Goal: Information Seeking & Learning: Learn about a topic

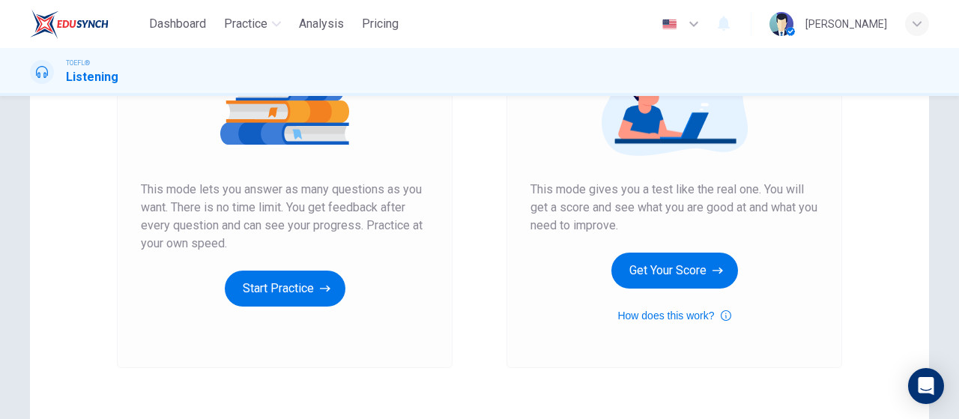
scroll to position [300, 0]
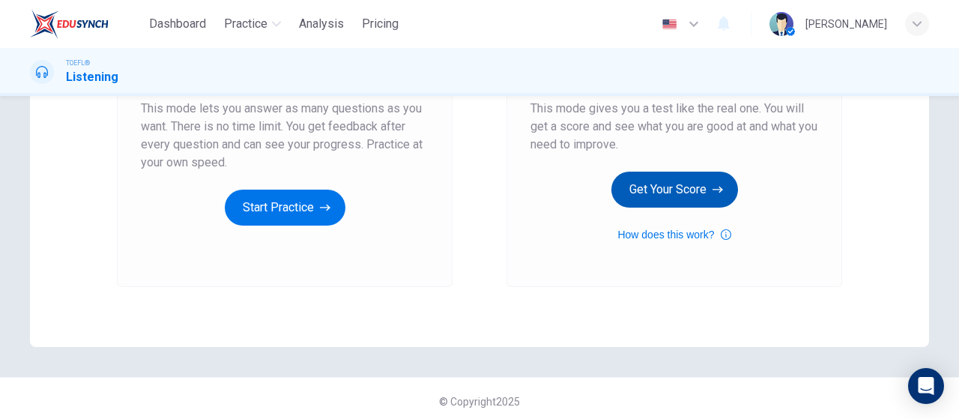
click at [687, 191] on button "Get Your Score" at bounding box center [675, 190] width 127 height 36
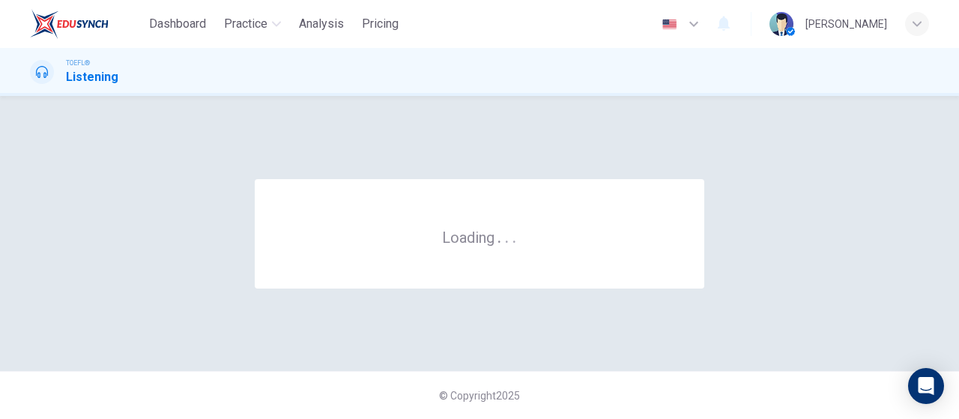
scroll to position [0, 0]
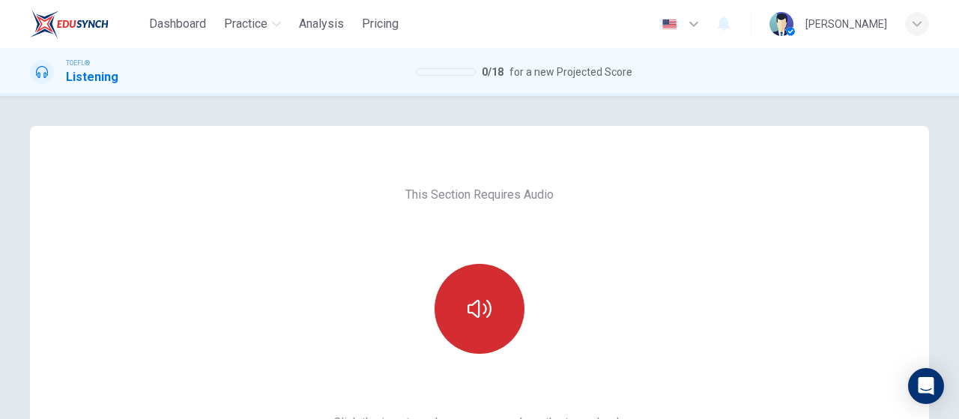
click at [484, 315] on icon "button" at bounding box center [480, 309] width 24 height 18
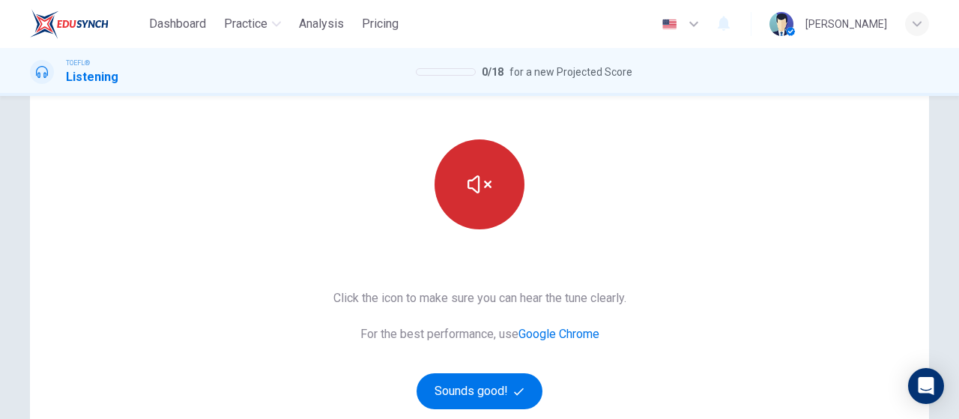
scroll to position [225, 0]
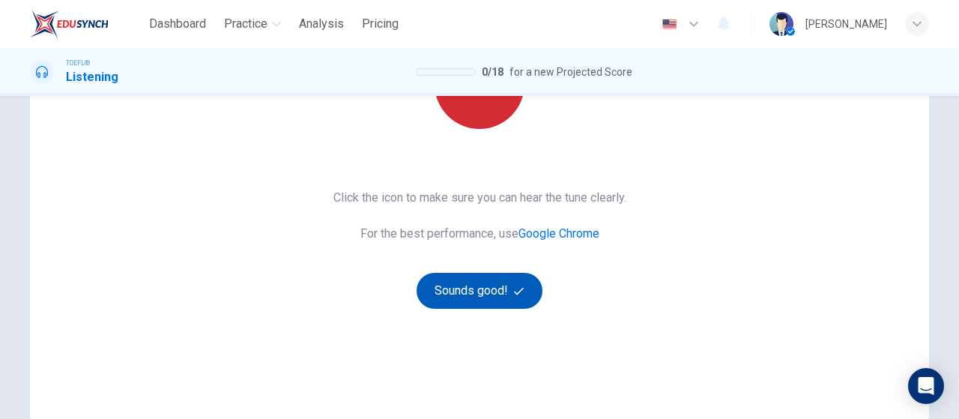
click at [474, 293] on button "Sounds good!" at bounding box center [480, 291] width 126 height 36
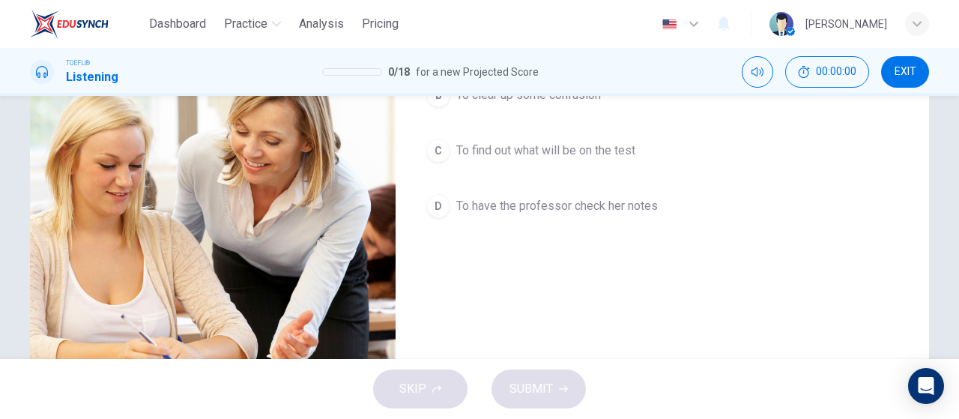
scroll to position [0, 0]
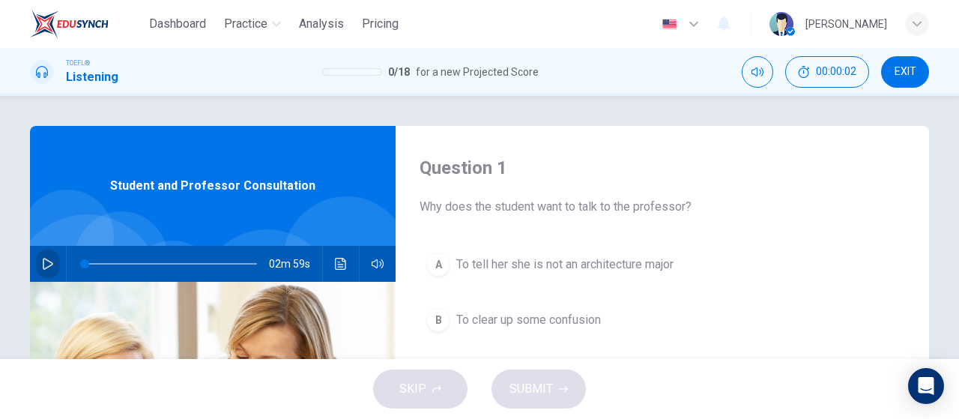
click at [48, 274] on button "button" at bounding box center [48, 264] width 24 height 36
click at [942, 277] on div "Question 1 Why does the student want to talk to the professor? A To tell her sh…" at bounding box center [479, 386] width 947 height 521
click at [52, 262] on button "button" at bounding box center [48, 264] width 24 height 36
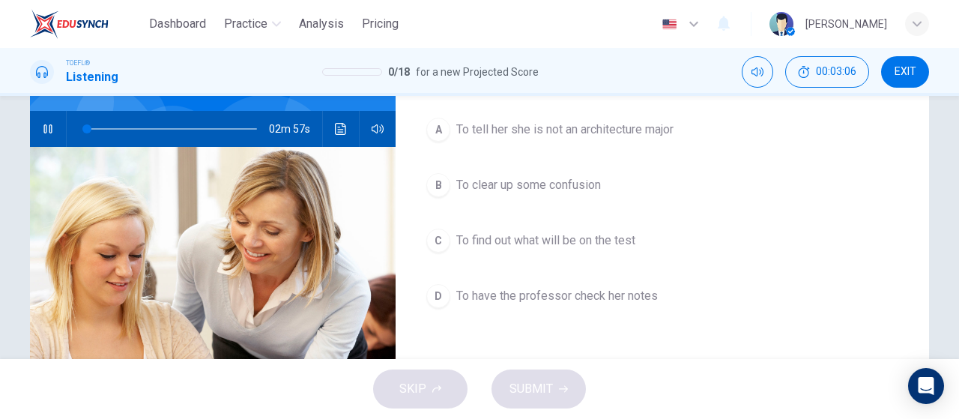
scroll to position [150, 0]
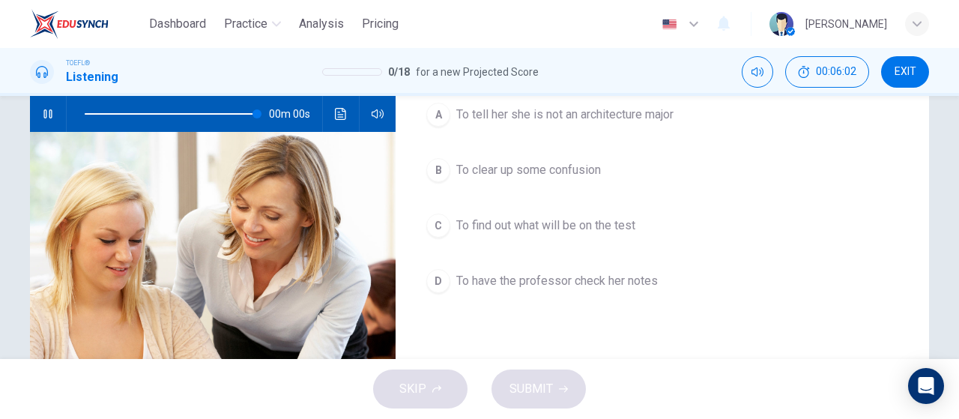
type input "0"
click at [573, 171] on span "To clear up some confusion" at bounding box center [529, 170] width 145 height 18
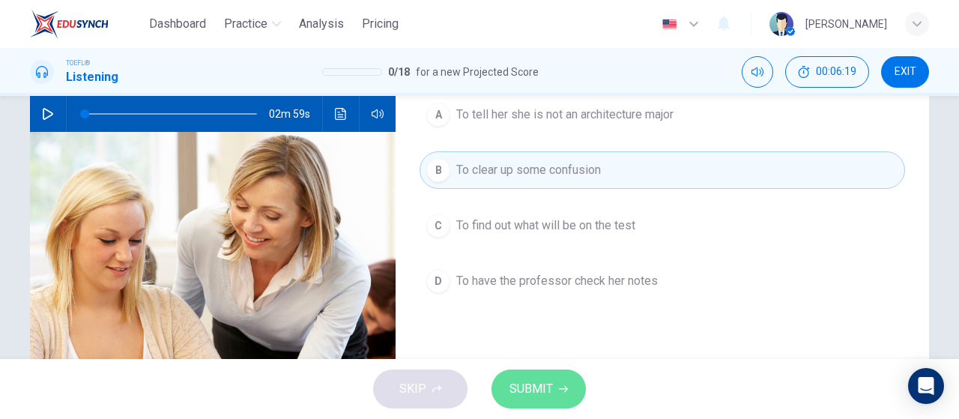
click at [559, 391] on icon "button" at bounding box center [563, 389] width 9 height 9
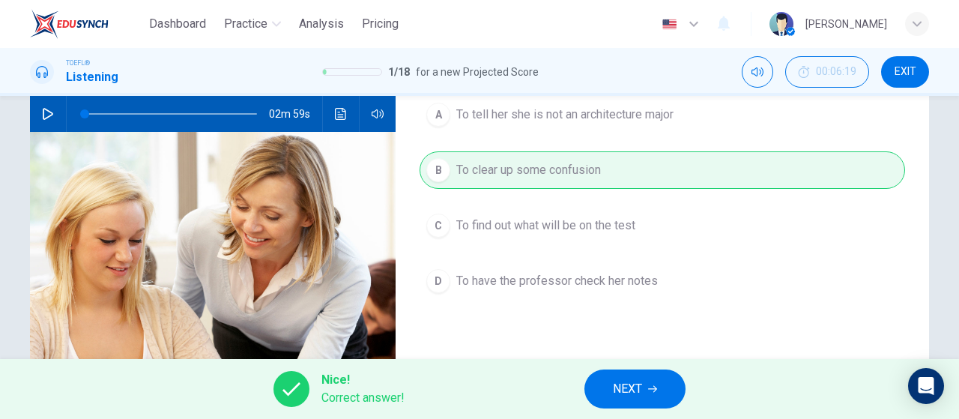
click at [636, 389] on span "NEXT" at bounding box center [627, 389] width 29 height 21
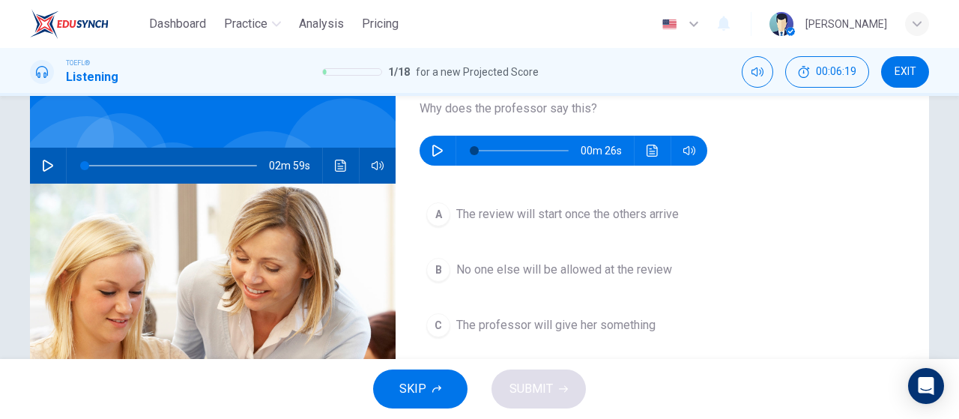
scroll to position [75, 0]
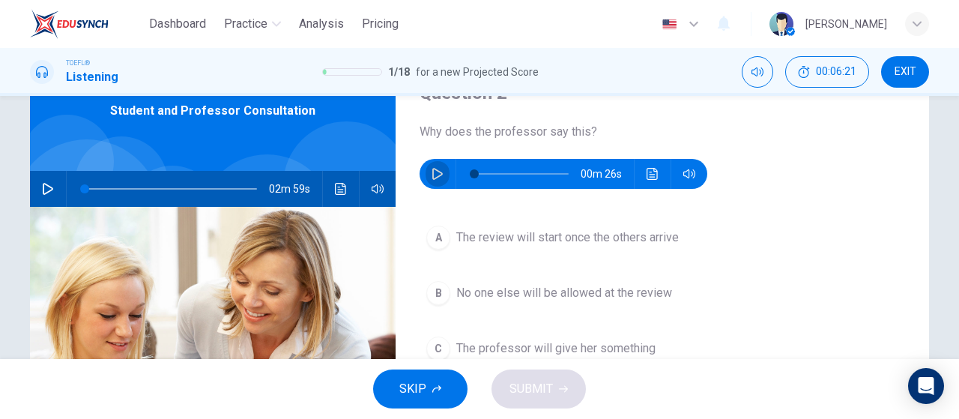
click at [435, 177] on icon "button" at bounding box center [438, 174] width 10 height 12
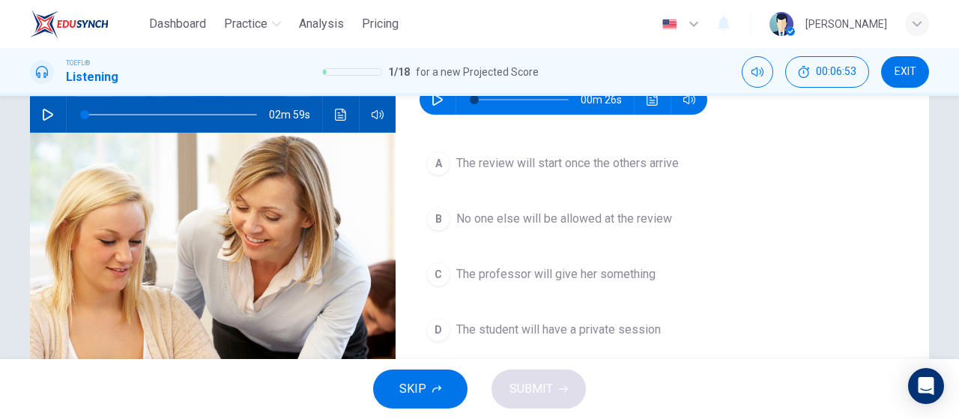
scroll to position [150, 0]
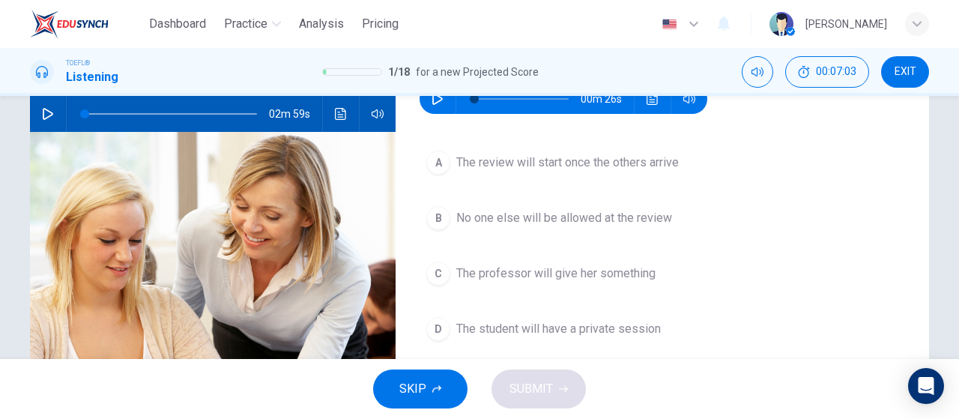
click at [634, 174] on button "A The review will start once the others arrive" at bounding box center [663, 162] width 486 height 37
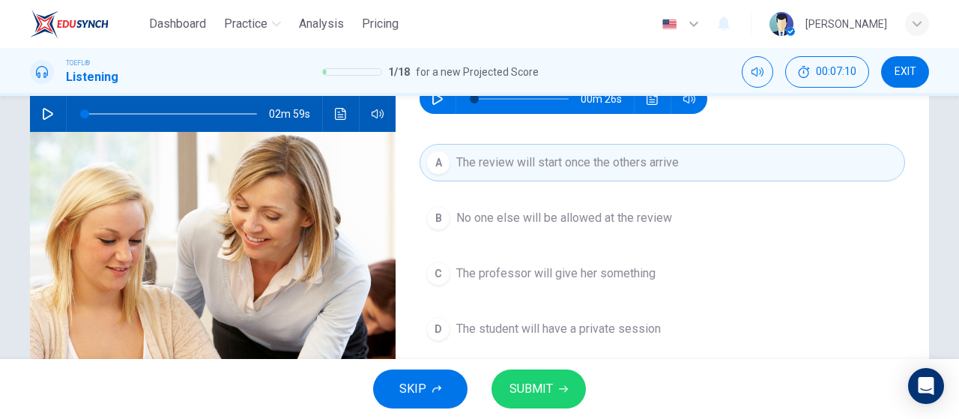
scroll to position [75, 0]
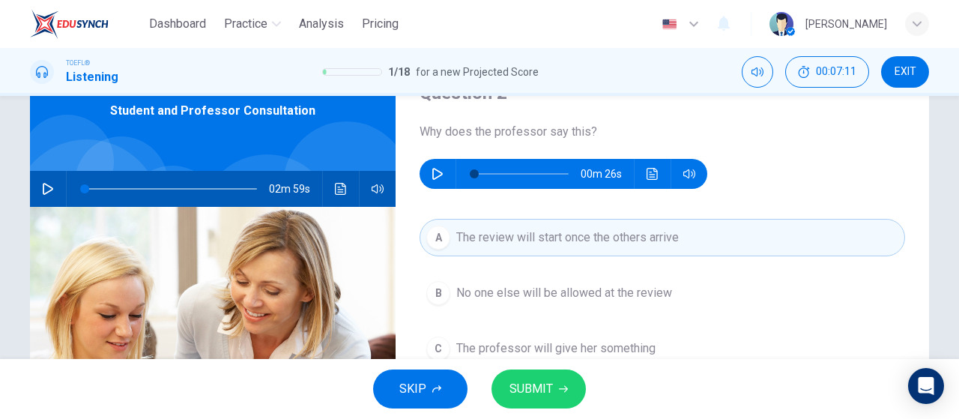
click at [439, 177] on icon "button" at bounding box center [438, 174] width 12 height 12
click at [507, 172] on span at bounding box center [521, 173] width 94 height 21
type input "0"
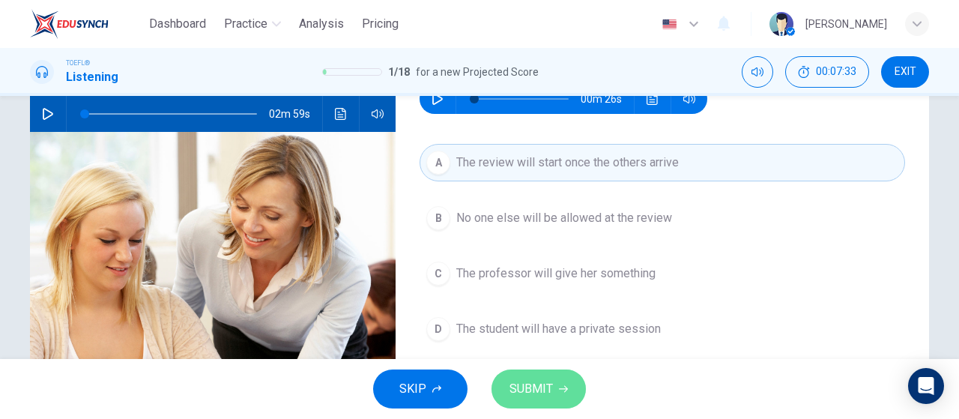
click at [552, 377] on button "SUBMIT" at bounding box center [539, 389] width 94 height 39
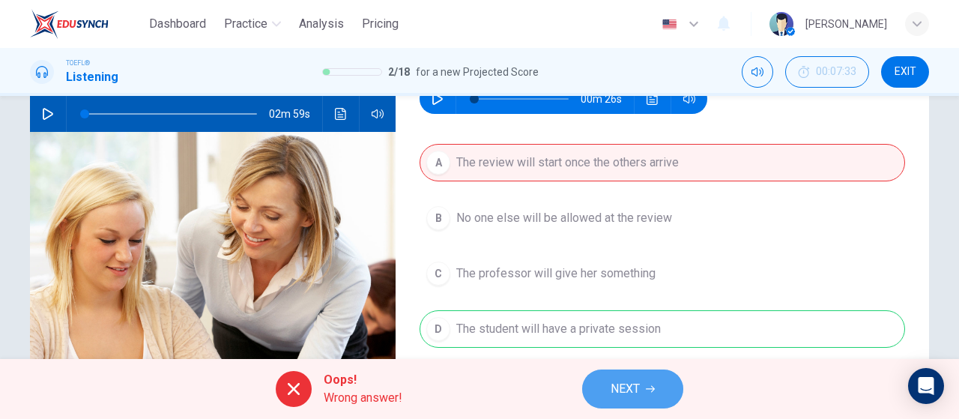
click at [626, 385] on span "NEXT" at bounding box center [625, 389] width 29 height 21
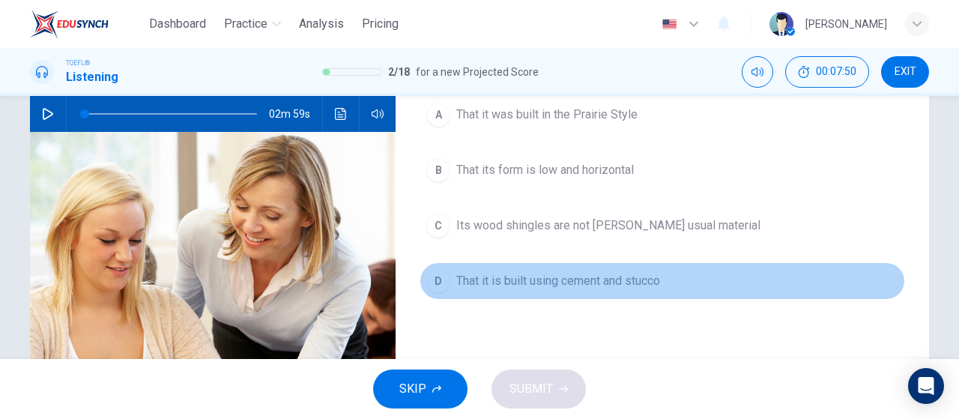
click at [580, 287] on span "That it is built using cement and stucco" at bounding box center [559, 281] width 204 height 18
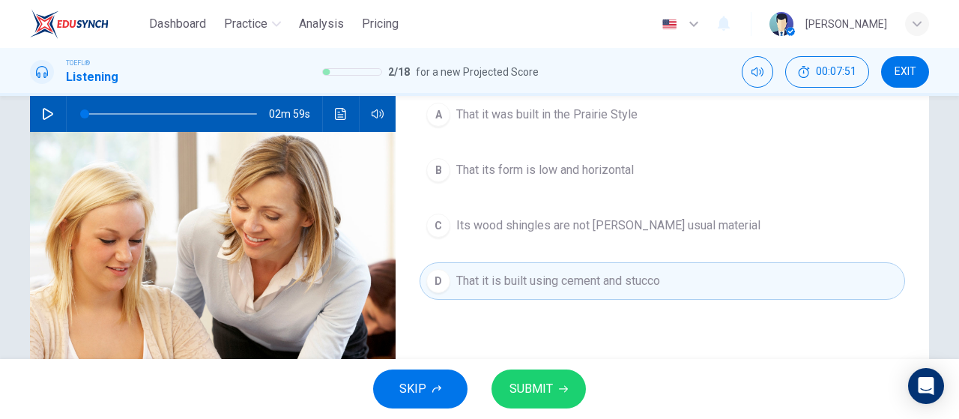
click at [556, 391] on button "SUBMIT" at bounding box center [539, 389] width 94 height 39
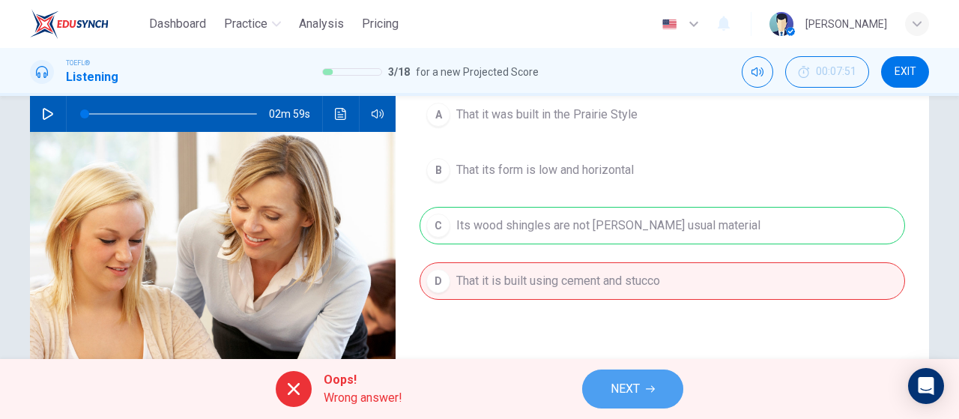
click at [642, 388] on button "NEXT" at bounding box center [632, 389] width 101 height 39
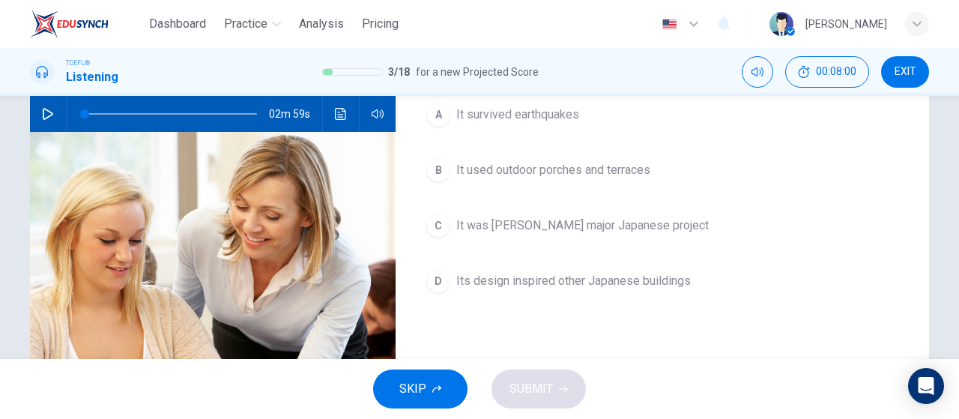
scroll to position [75, 0]
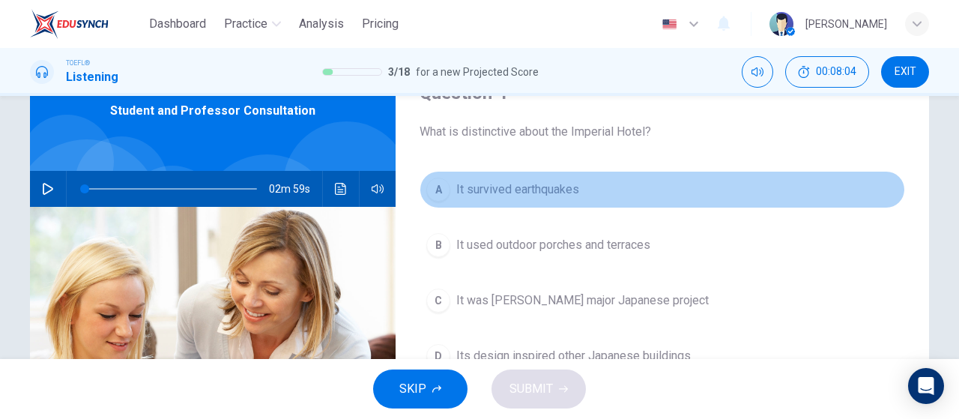
click at [550, 172] on button "A It survived earthquakes" at bounding box center [663, 189] width 486 height 37
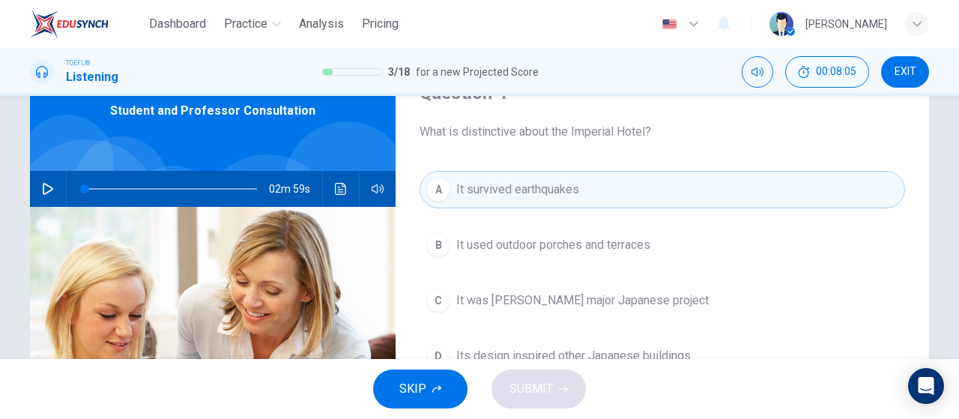
scroll to position [150, 0]
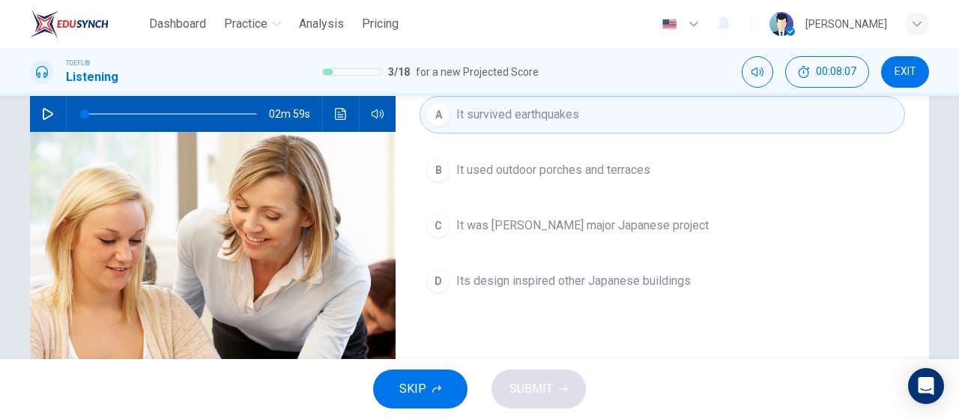
click at [556, 392] on div "SKIP SUBMIT" at bounding box center [479, 389] width 959 height 60
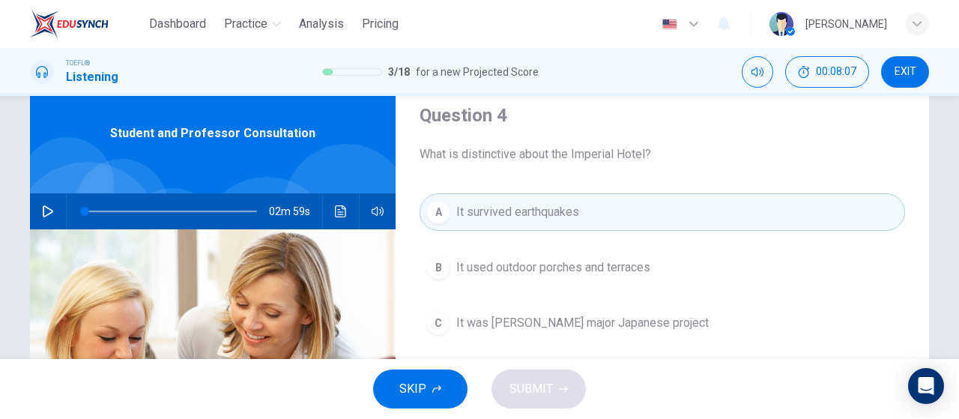
scroll to position [0, 0]
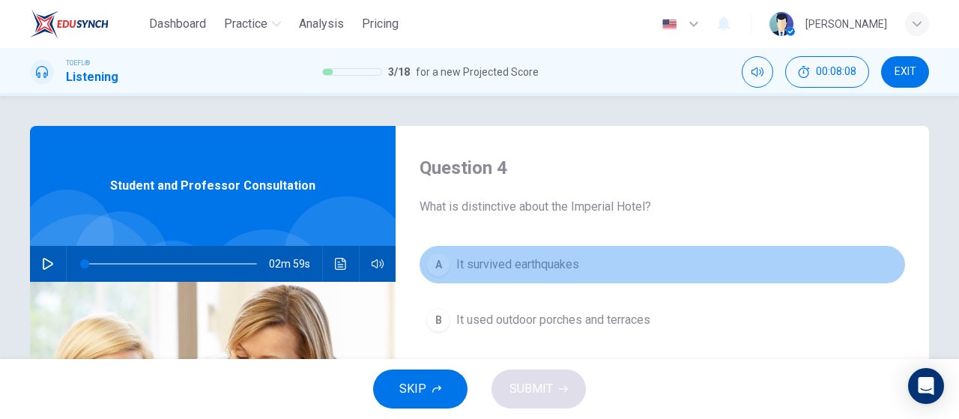
click at [557, 273] on button "A It survived earthquakes" at bounding box center [663, 264] width 486 height 37
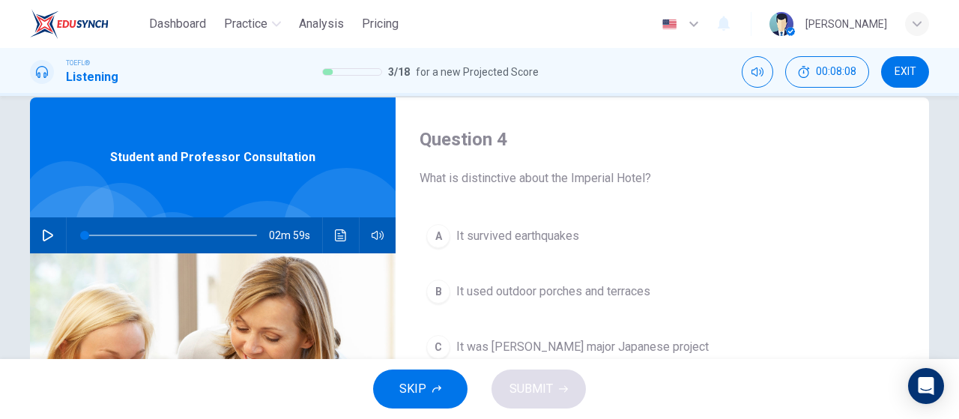
scroll to position [75, 0]
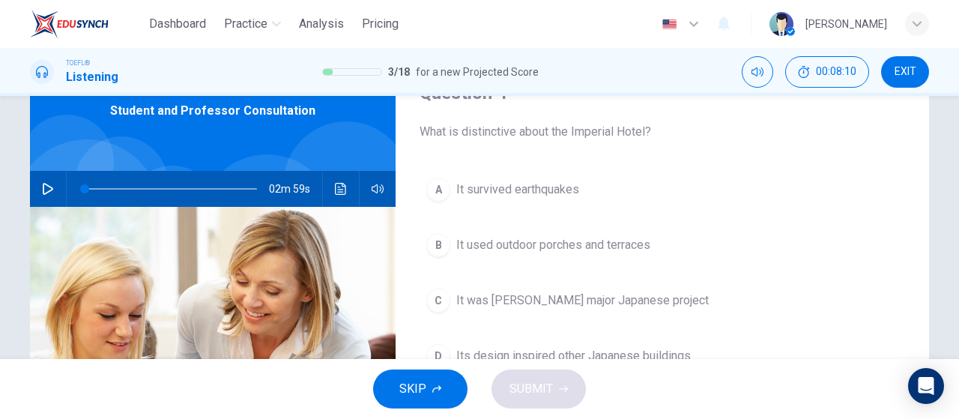
click at [581, 217] on div "A It survived earthquakes B It used outdoor porches and terraces C It was Wrigh…" at bounding box center [663, 288] width 486 height 234
click at [580, 202] on button "A It survived earthquakes" at bounding box center [663, 189] width 486 height 37
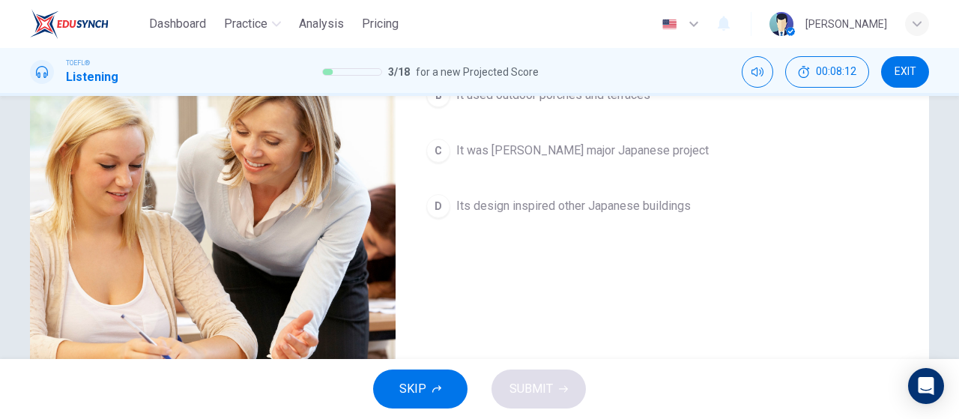
scroll to position [150, 0]
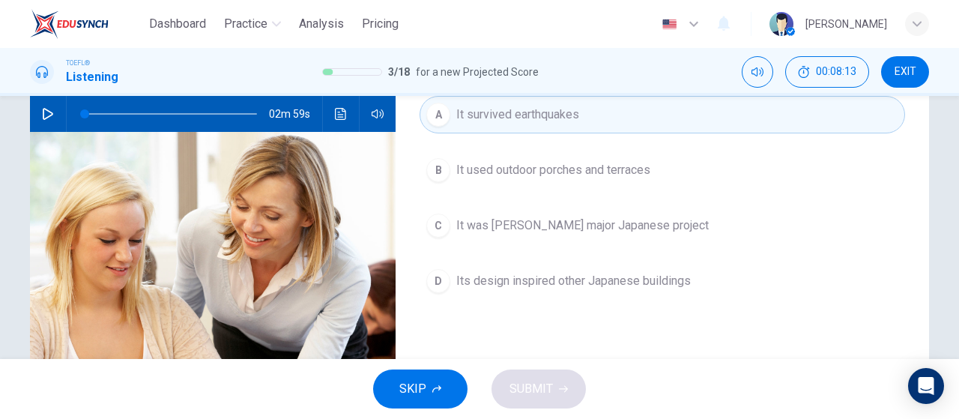
click at [588, 274] on span "Its design inspired other Japanese buildings" at bounding box center [574, 281] width 235 height 18
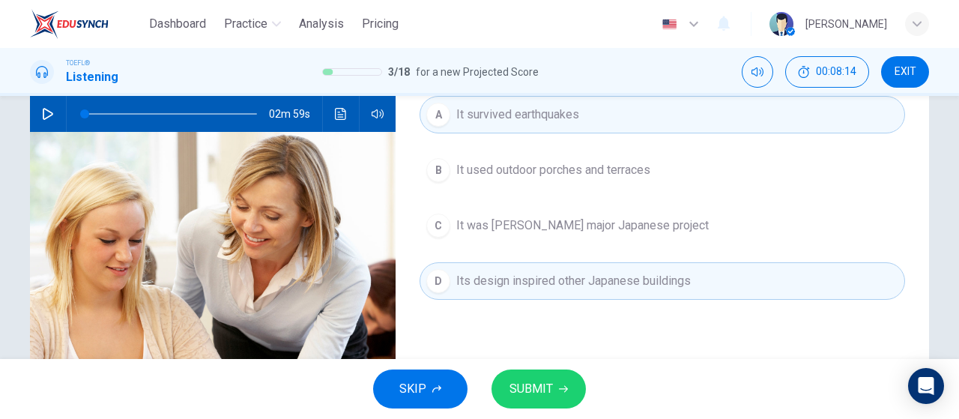
click at [564, 388] on icon "button" at bounding box center [563, 389] width 9 height 9
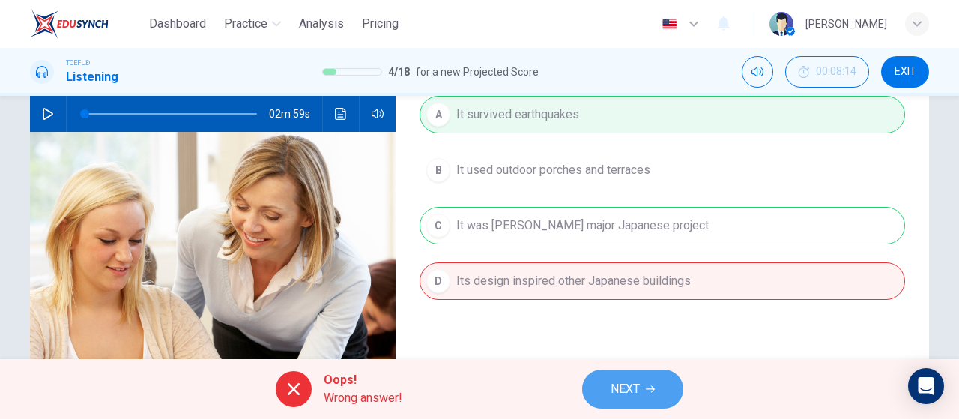
click at [624, 394] on span "NEXT" at bounding box center [625, 389] width 29 height 21
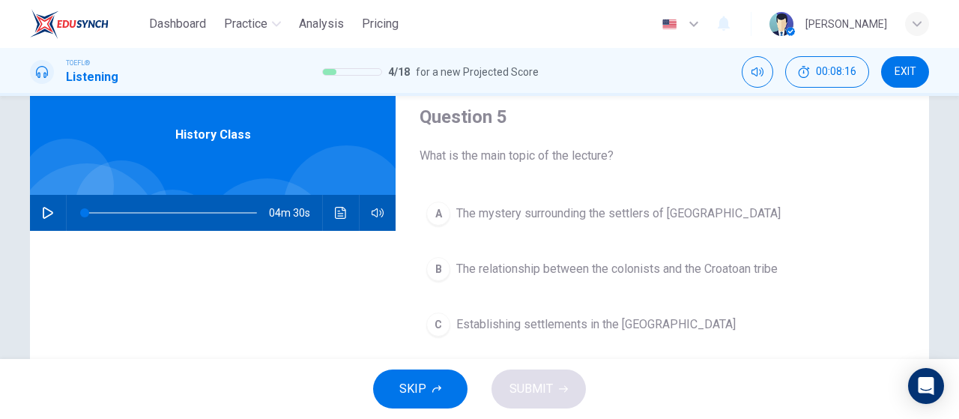
scroll to position [75, 0]
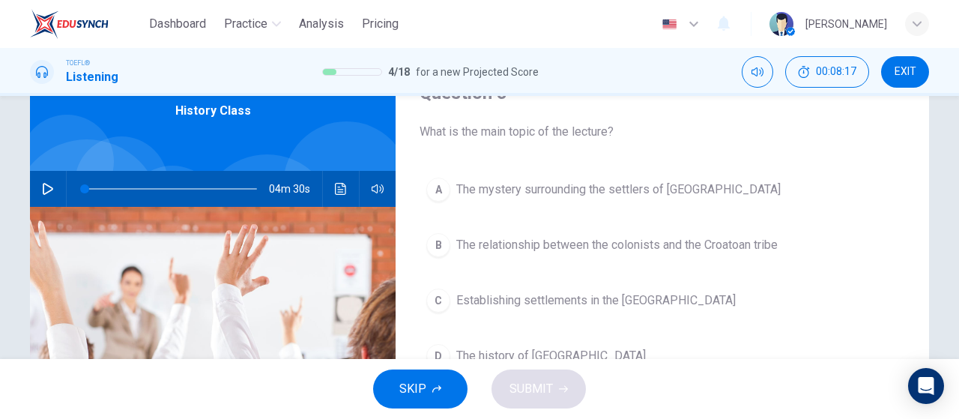
click at [40, 196] on button "button" at bounding box center [48, 189] width 24 height 36
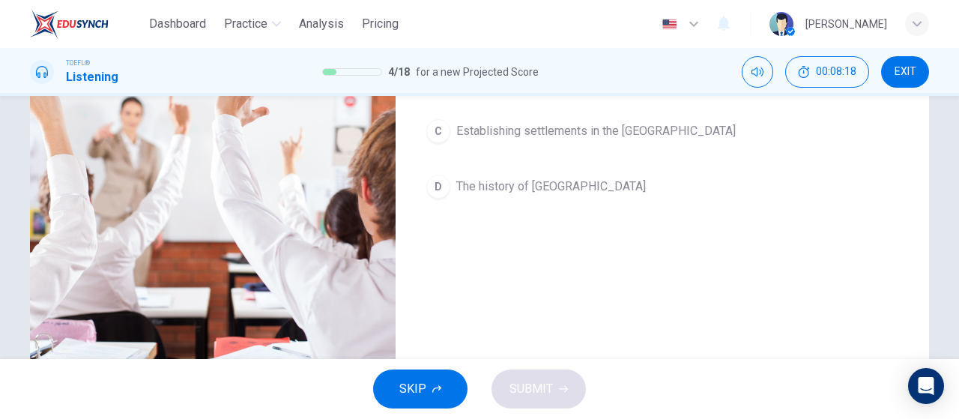
scroll to position [243, 0]
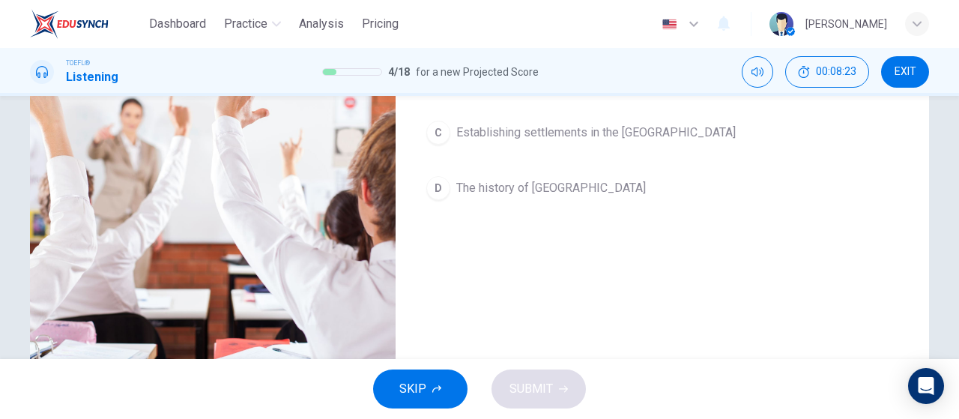
click at [446, 376] on button "SKIP" at bounding box center [420, 389] width 94 height 39
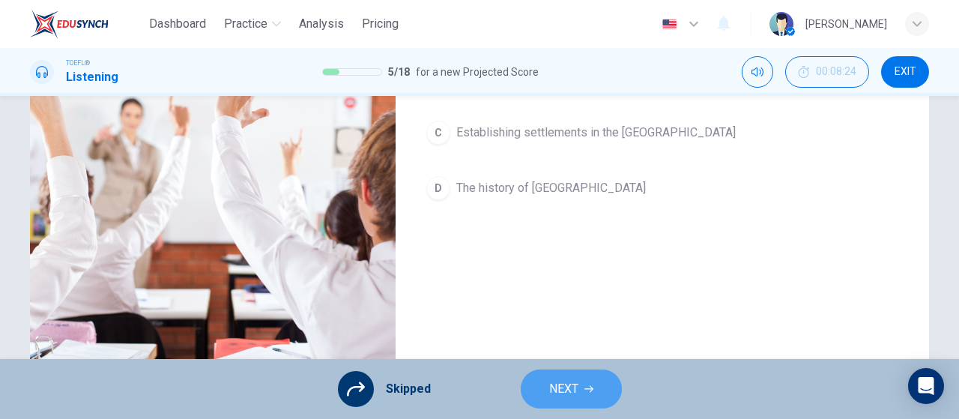
drag, startPoint x: 610, startPoint y: 386, endPoint x: 600, endPoint y: 390, distance: 11.1
click at [609, 386] on button "NEXT" at bounding box center [571, 389] width 101 height 39
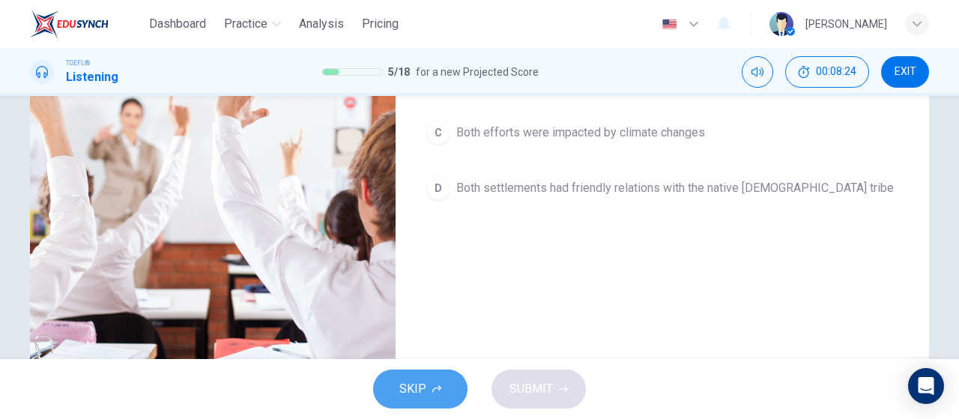
click at [454, 388] on button "SKIP" at bounding box center [420, 389] width 94 height 39
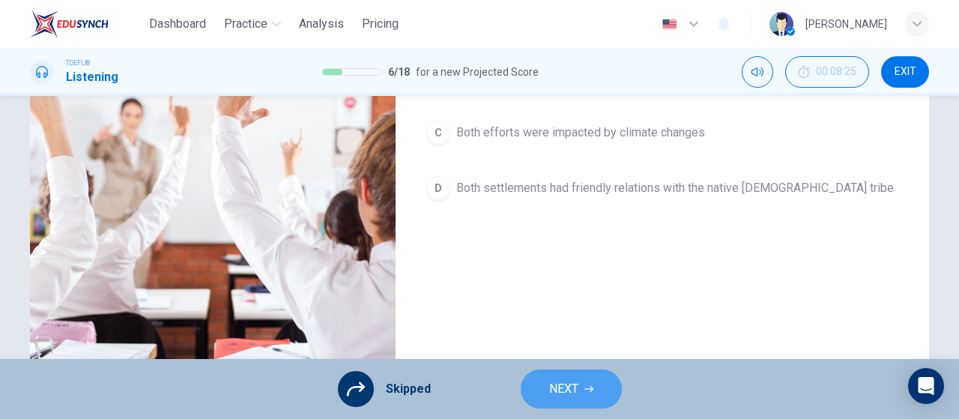
drag, startPoint x: 555, startPoint y: 394, endPoint x: 538, endPoint y: 398, distance: 17.6
click at [556, 394] on span "NEXT" at bounding box center [563, 389] width 29 height 21
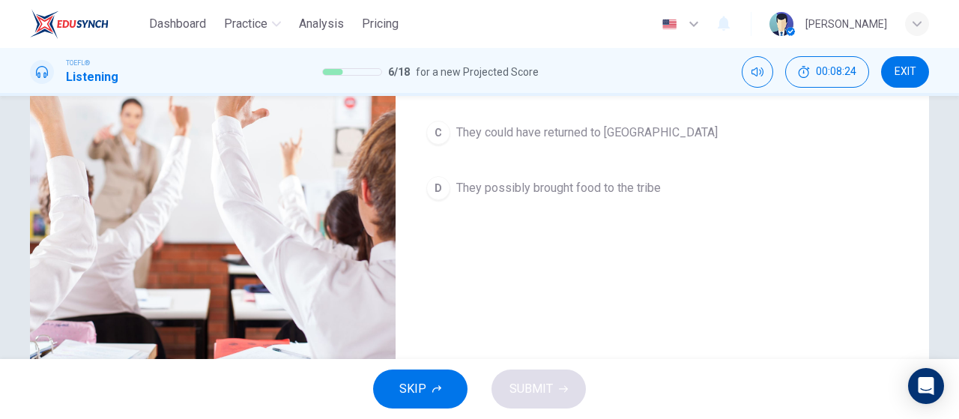
click at [426, 398] on span "SKIP" at bounding box center [413, 389] width 27 height 21
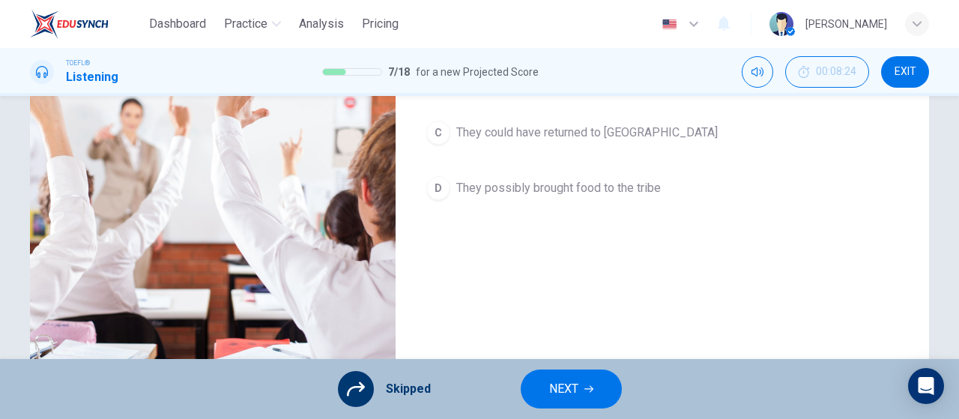
click at [552, 391] on span "NEXT" at bounding box center [563, 389] width 29 height 21
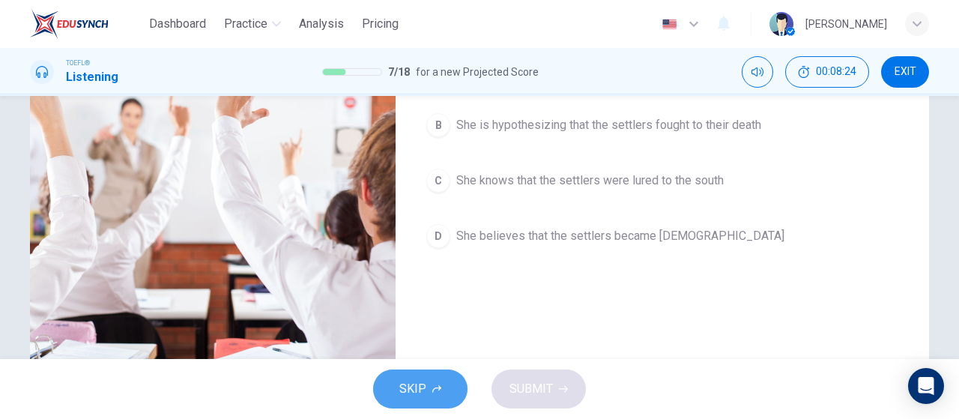
click at [418, 386] on span "SKIP" at bounding box center [413, 389] width 27 height 21
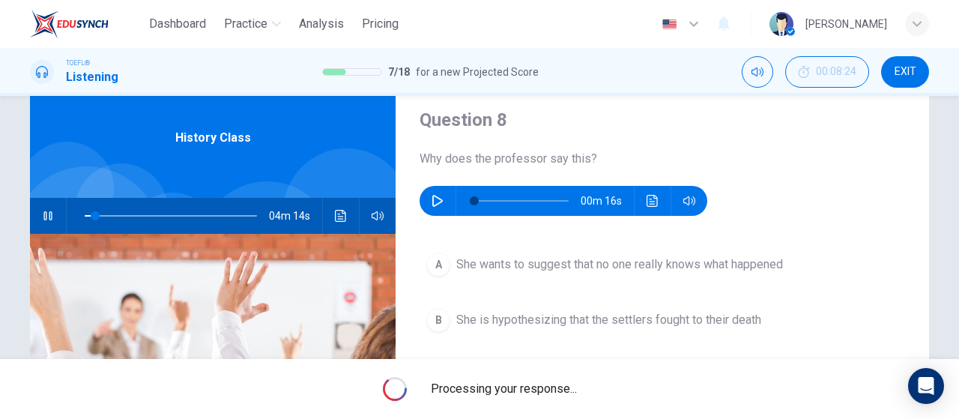
scroll to position [18, 0]
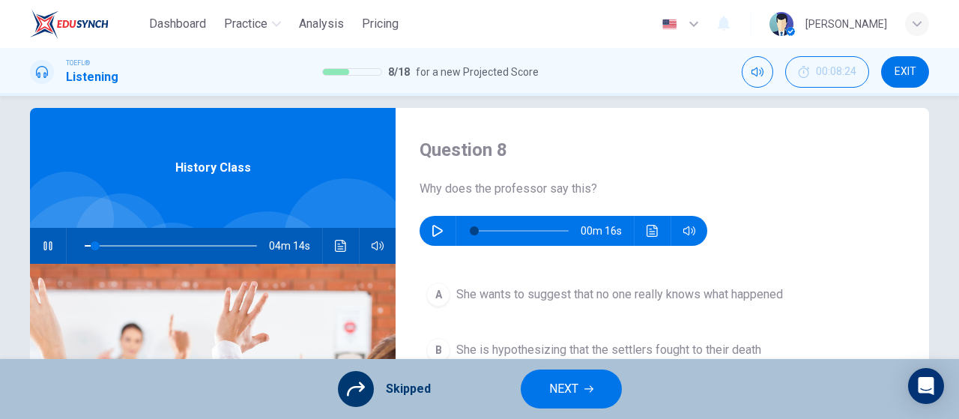
type input "6"
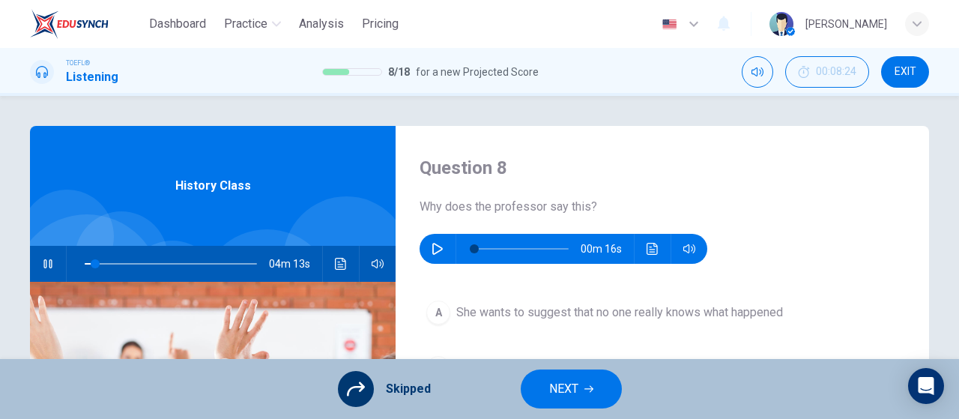
scroll to position [75, 0]
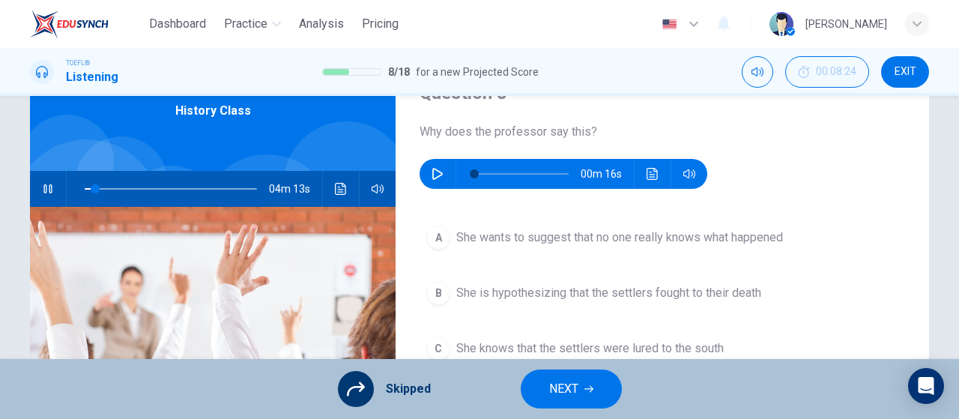
click at [552, 383] on span "NEXT" at bounding box center [563, 389] width 29 height 21
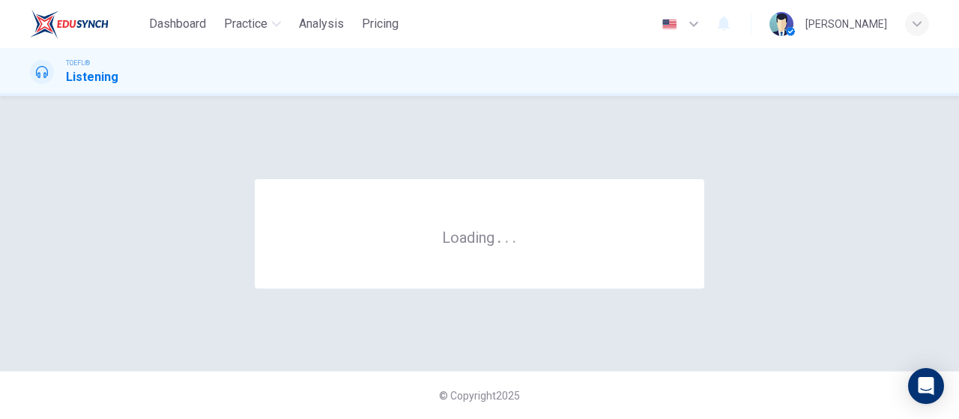
scroll to position [0, 0]
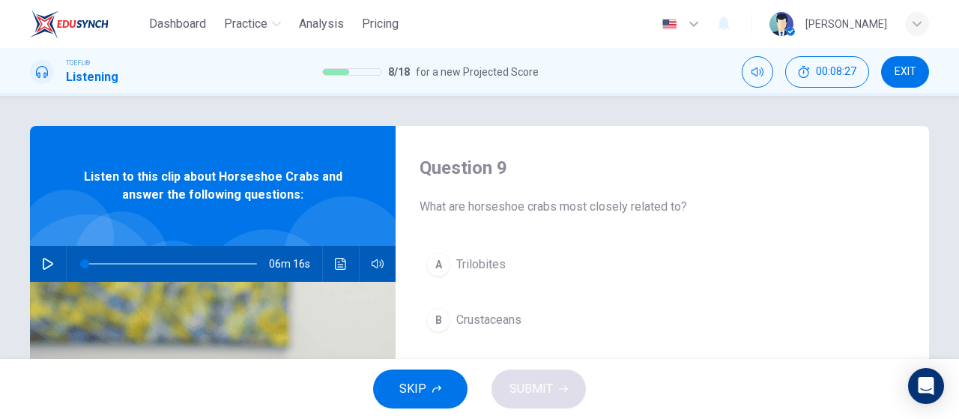
click at [438, 399] on button "SKIP" at bounding box center [420, 389] width 94 height 39
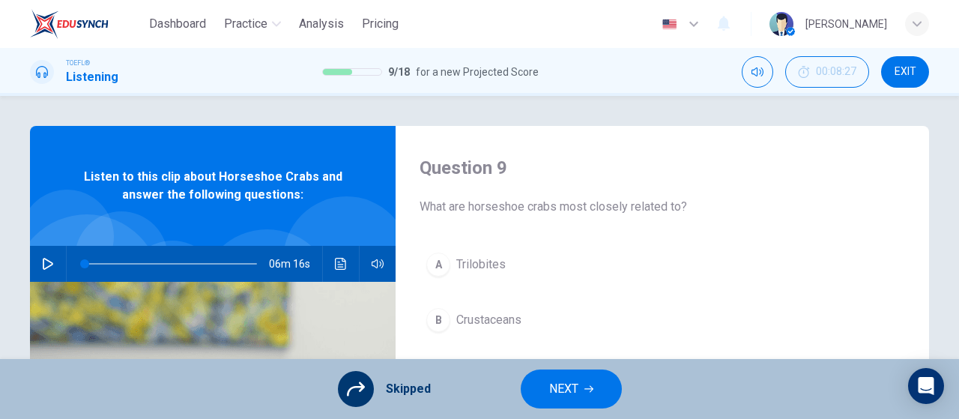
click at [626, 397] on div "Skipped NEXT" at bounding box center [479, 389] width 959 height 60
click at [556, 380] on span "NEXT" at bounding box center [563, 389] width 29 height 21
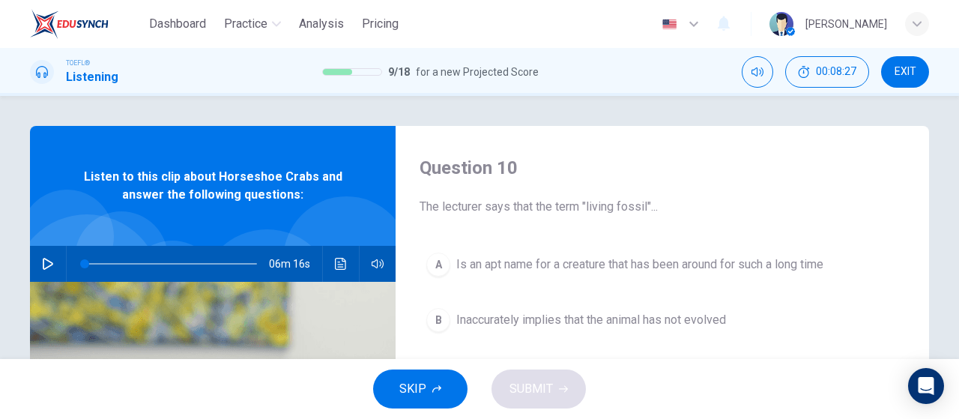
click at [469, 382] on div "SKIP SUBMIT" at bounding box center [479, 389] width 959 height 60
click at [447, 393] on button "SKIP" at bounding box center [420, 389] width 94 height 39
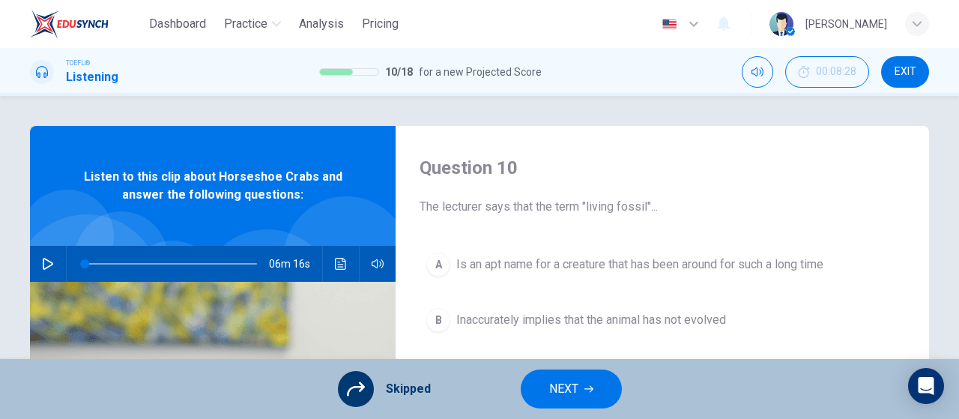
click at [549, 397] on span "NEXT" at bounding box center [563, 389] width 29 height 21
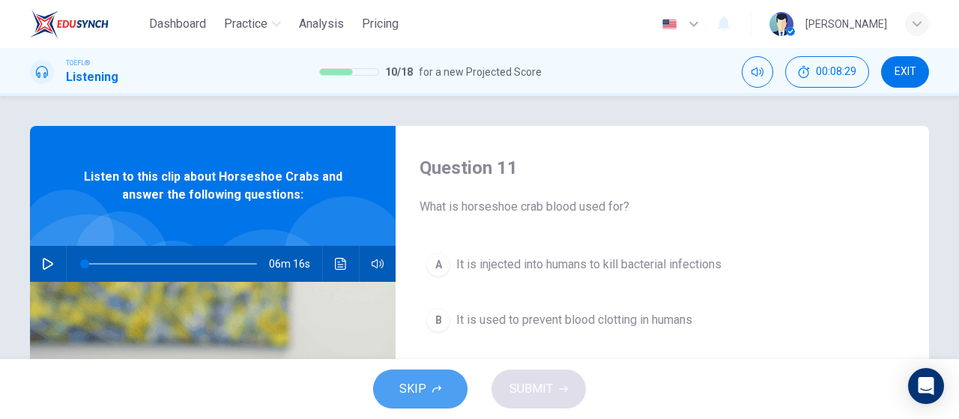
click at [417, 383] on span "SKIP" at bounding box center [413, 389] width 27 height 21
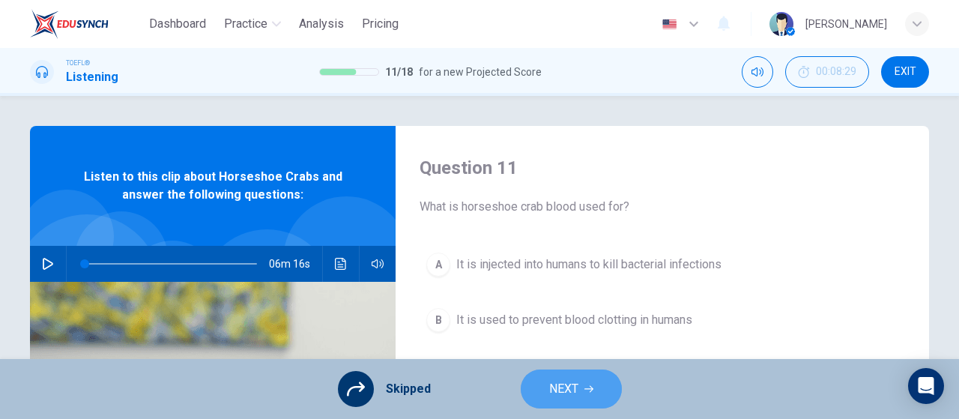
click at [543, 391] on button "NEXT" at bounding box center [571, 389] width 101 height 39
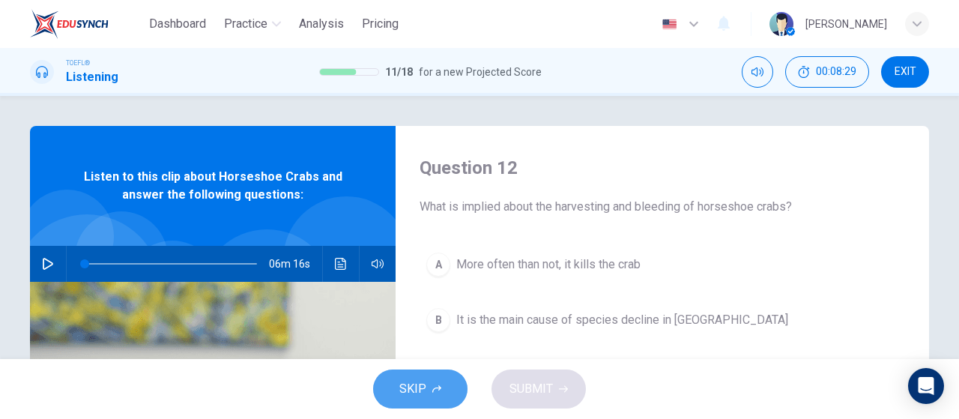
drag, startPoint x: 420, startPoint y: 391, endPoint x: 429, endPoint y: 387, distance: 9.7
click at [420, 390] on span "SKIP" at bounding box center [413, 389] width 27 height 21
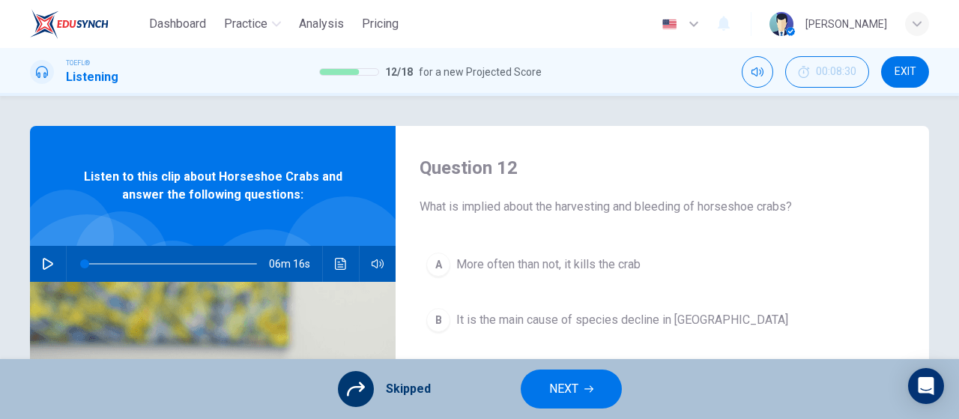
click at [573, 394] on span "NEXT" at bounding box center [563, 389] width 29 height 21
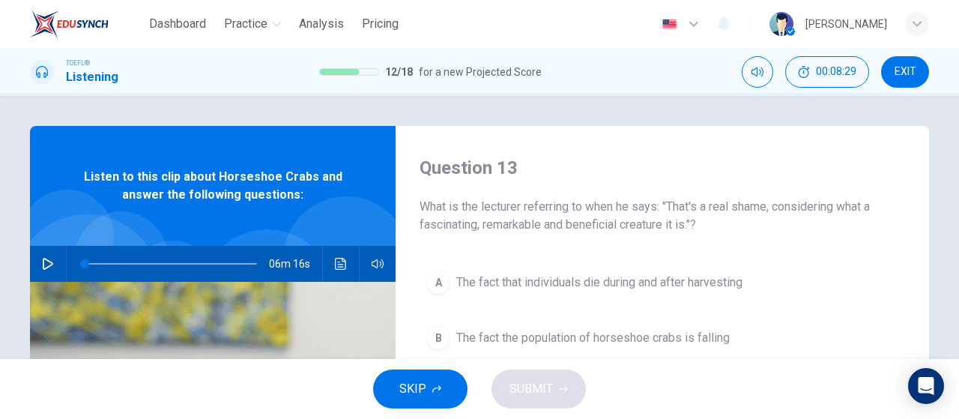
click at [439, 383] on button "SKIP" at bounding box center [420, 389] width 94 height 39
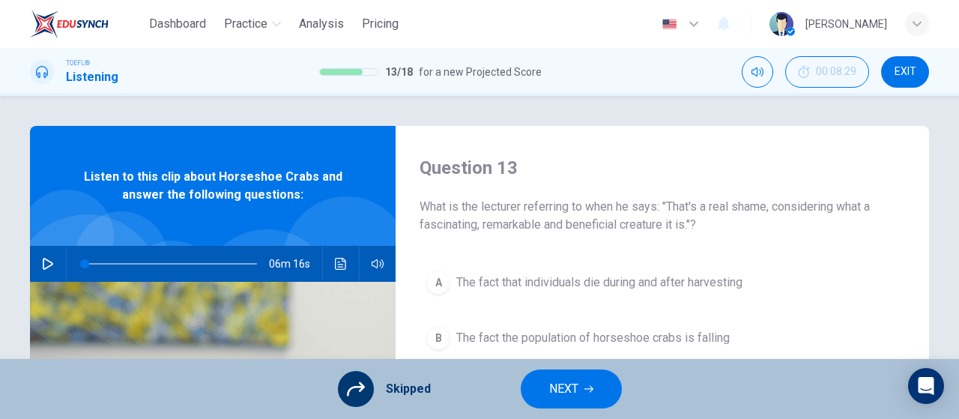
click at [558, 383] on span "NEXT" at bounding box center [563, 389] width 29 height 21
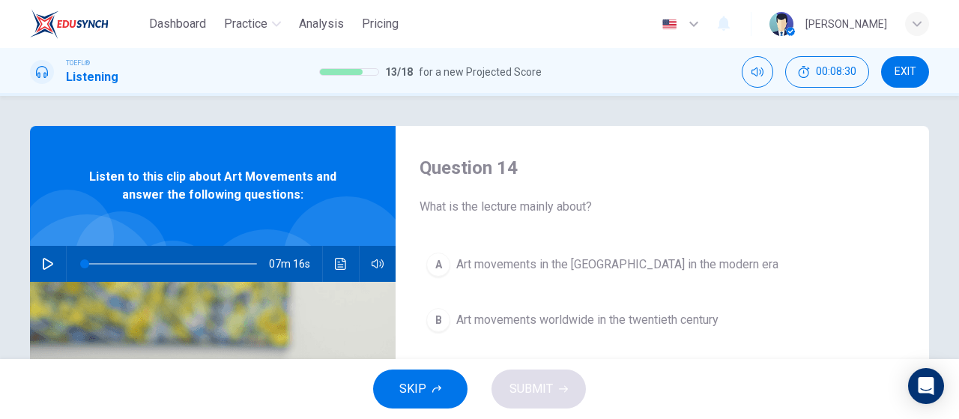
click at [425, 377] on button "SKIP" at bounding box center [420, 389] width 94 height 39
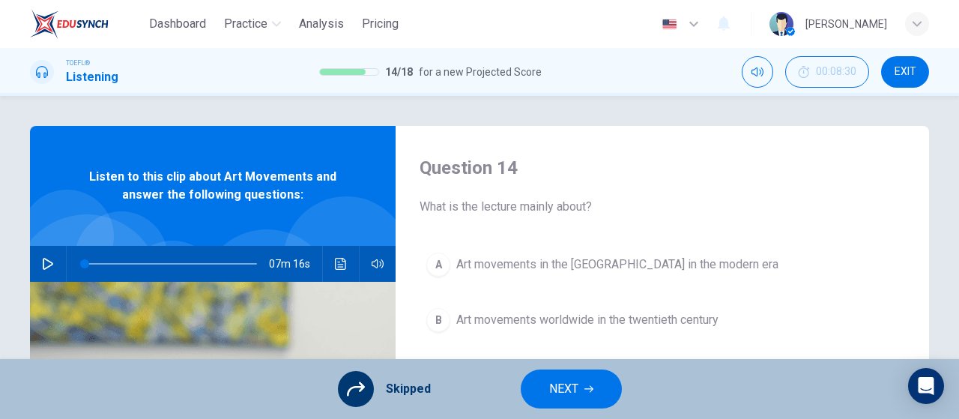
click at [540, 393] on button "NEXT" at bounding box center [571, 389] width 101 height 39
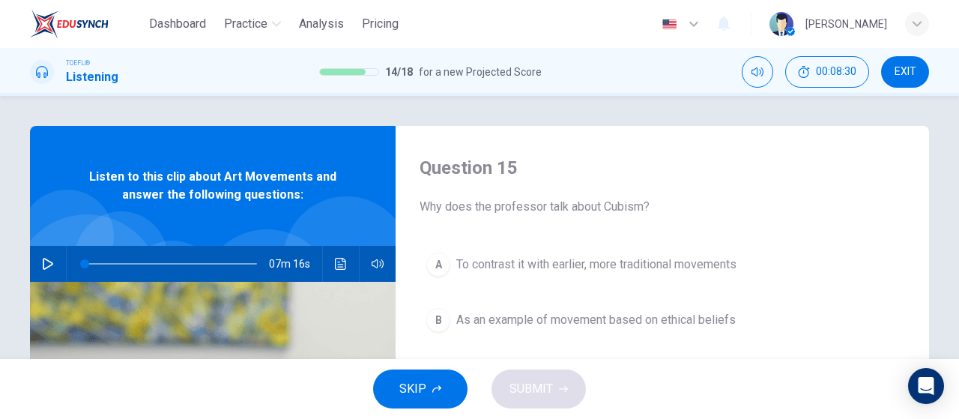
click at [411, 390] on span "SKIP" at bounding box center [413, 389] width 27 height 21
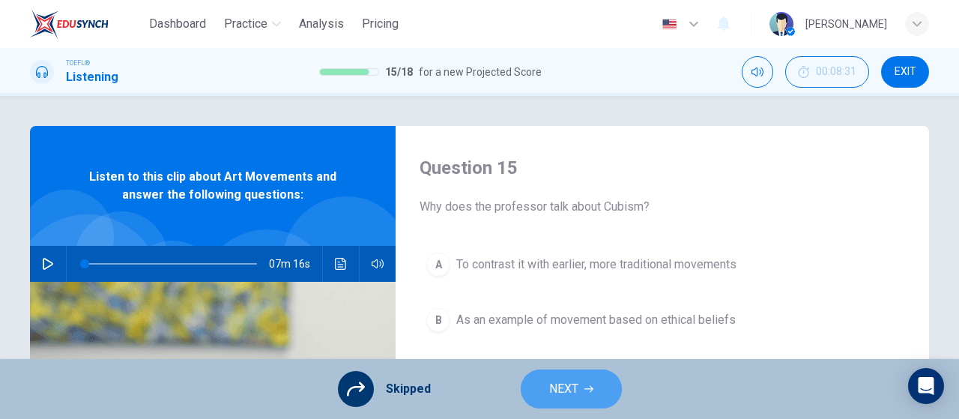
click at [587, 372] on button "NEXT" at bounding box center [571, 389] width 101 height 39
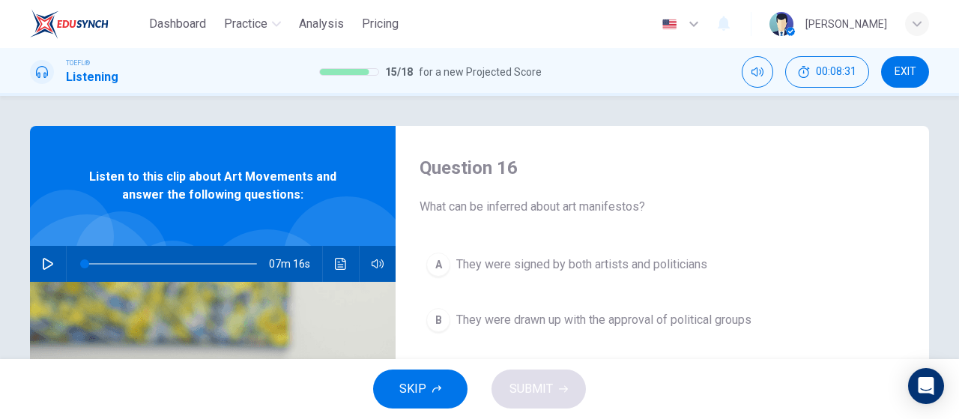
click at [438, 386] on icon "button" at bounding box center [437, 388] width 9 height 7
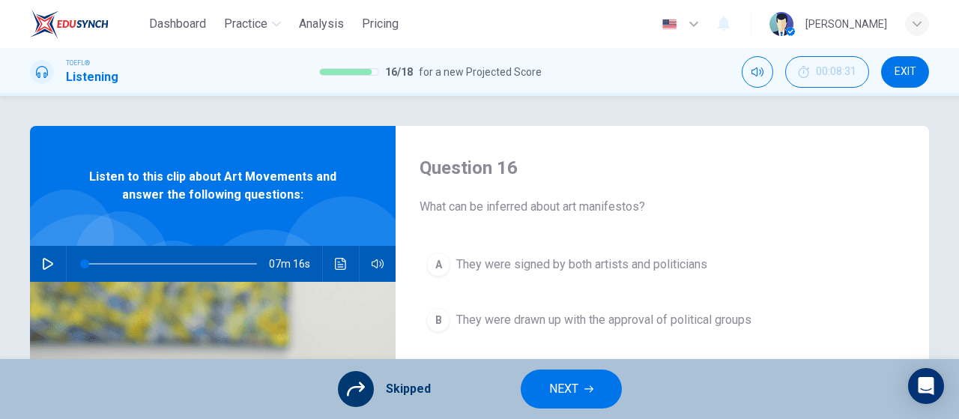
click at [523, 375] on div "Skipped NEXT" at bounding box center [479, 389] width 959 height 60
click at [561, 377] on button "NEXT" at bounding box center [571, 389] width 101 height 39
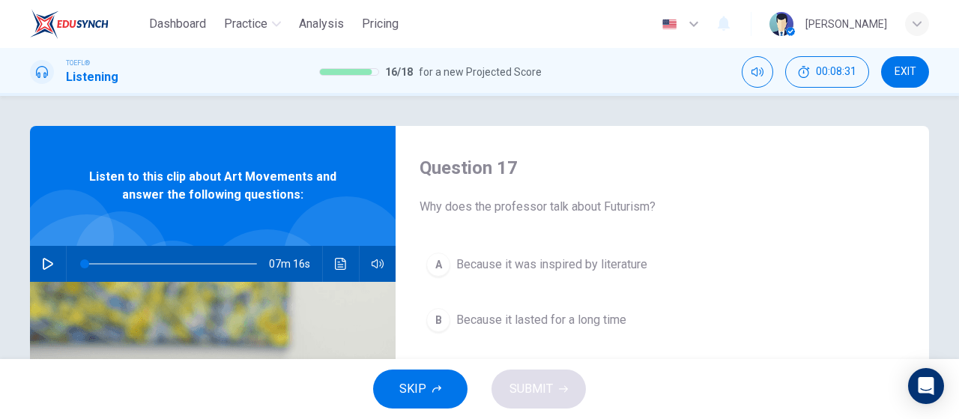
scroll to position [150, 0]
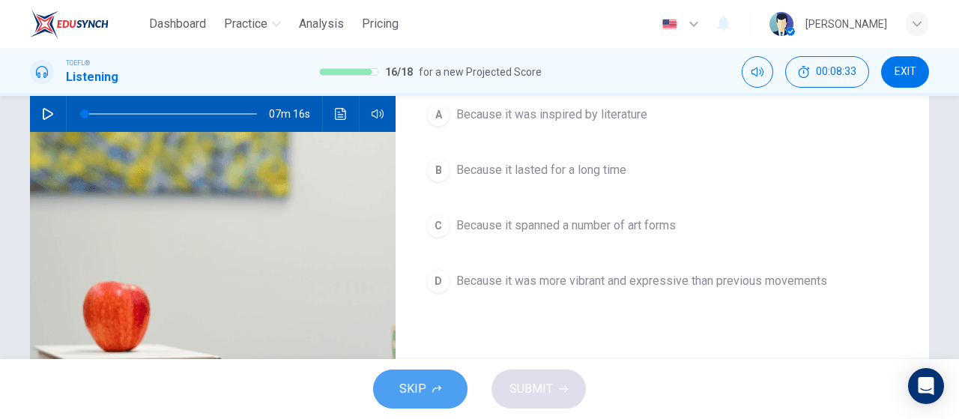
click at [426, 379] on button "SKIP" at bounding box center [420, 389] width 94 height 39
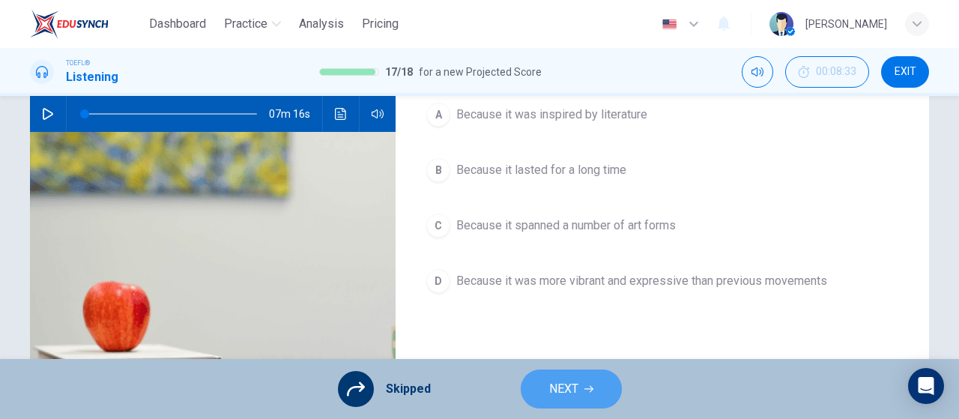
click at [568, 386] on span "NEXT" at bounding box center [563, 389] width 29 height 21
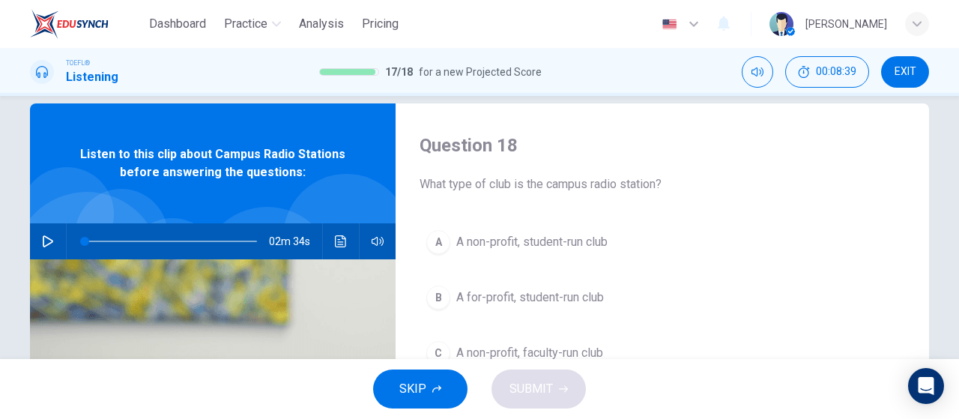
scroll to position [18, 0]
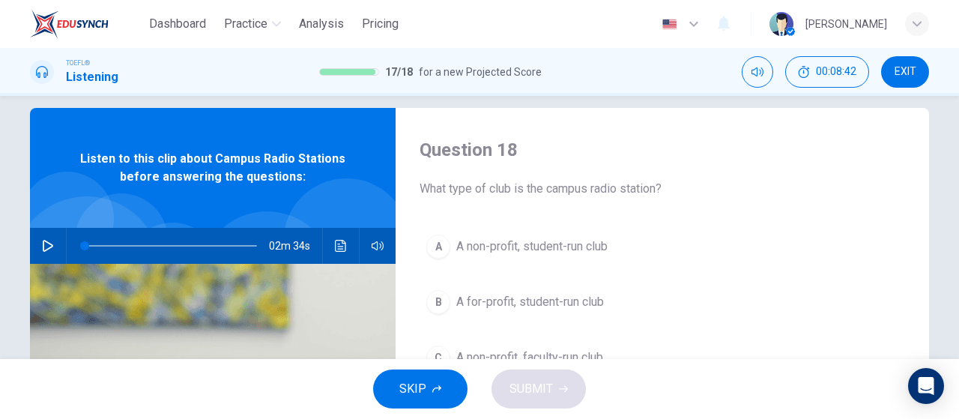
click at [42, 247] on icon "button" at bounding box center [48, 246] width 12 height 12
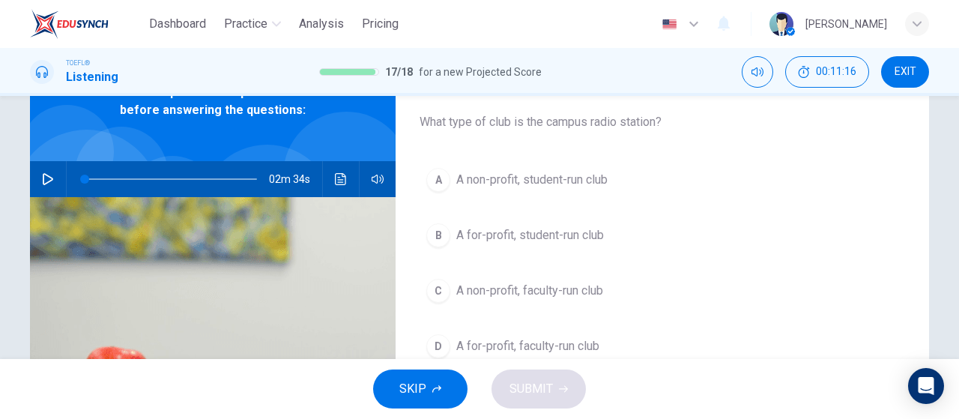
type input "0"
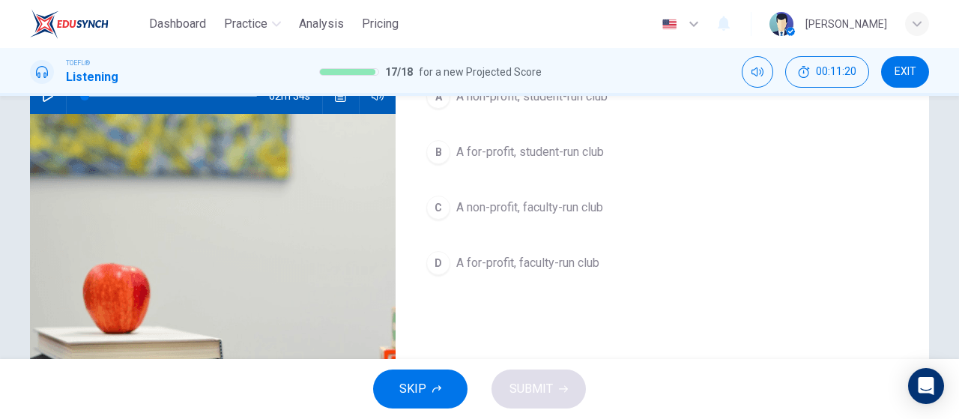
scroll to position [93, 0]
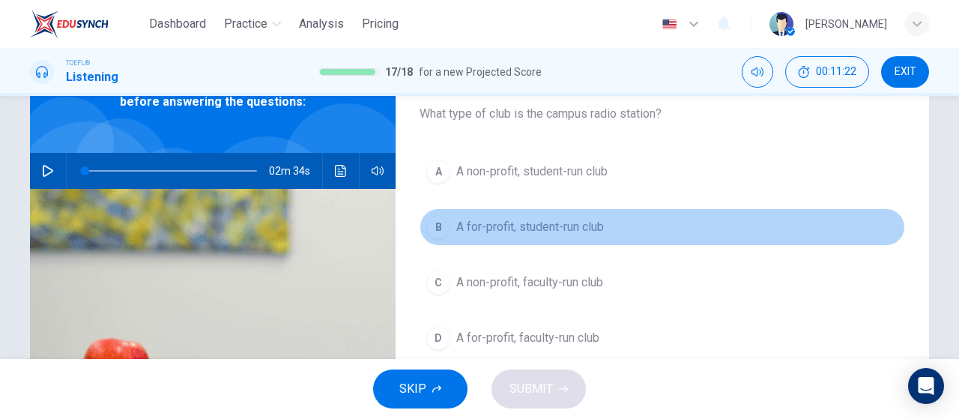
click at [526, 221] on span "A for-profit, student-run club" at bounding box center [531, 227] width 148 height 18
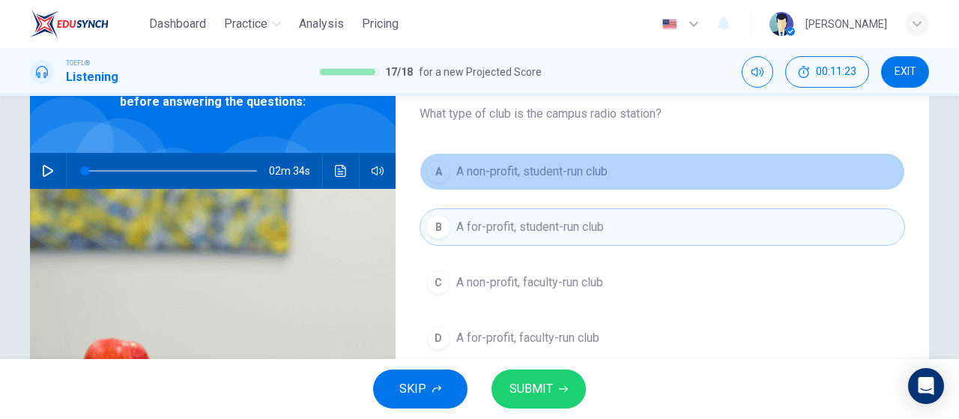
click at [524, 190] on button "A A non-profit, student-run club" at bounding box center [663, 171] width 486 height 37
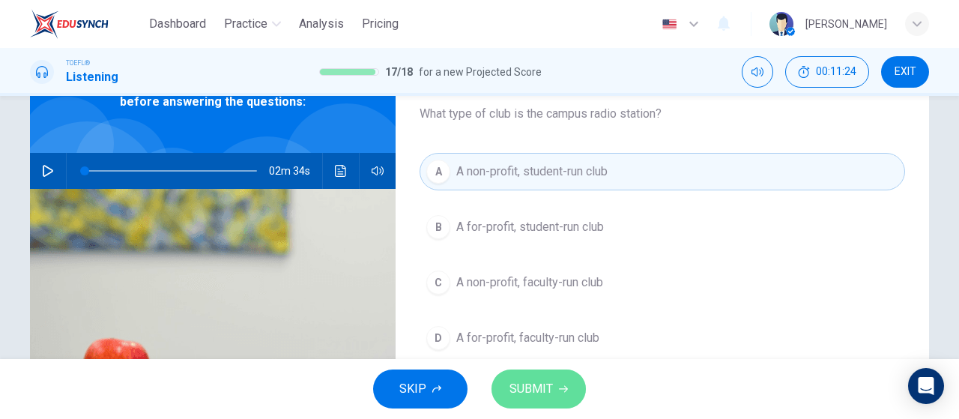
click at [523, 401] on button "SUBMIT" at bounding box center [539, 389] width 94 height 39
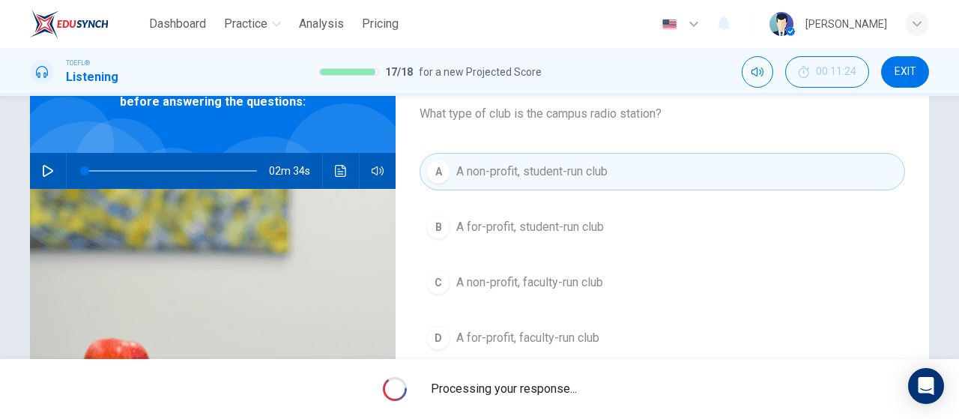
scroll to position [0, 0]
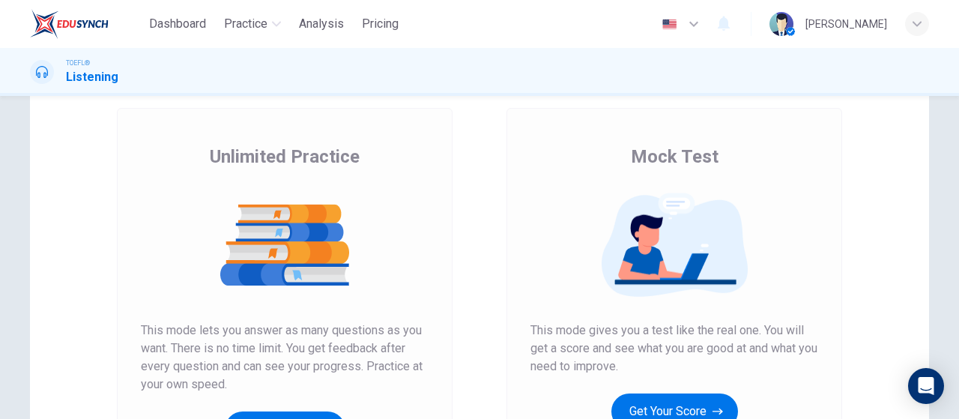
scroll to position [225, 0]
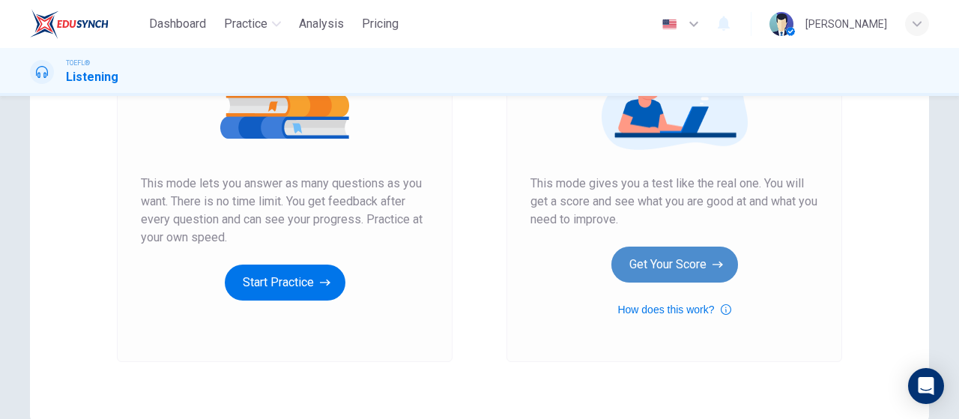
click at [658, 270] on button "Get Your Score" at bounding box center [675, 265] width 127 height 36
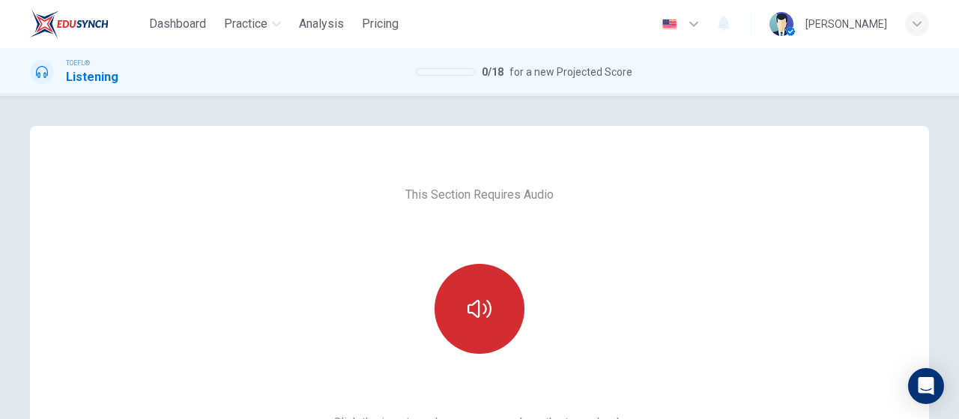
click at [501, 318] on button "button" at bounding box center [480, 309] width 90 height 90
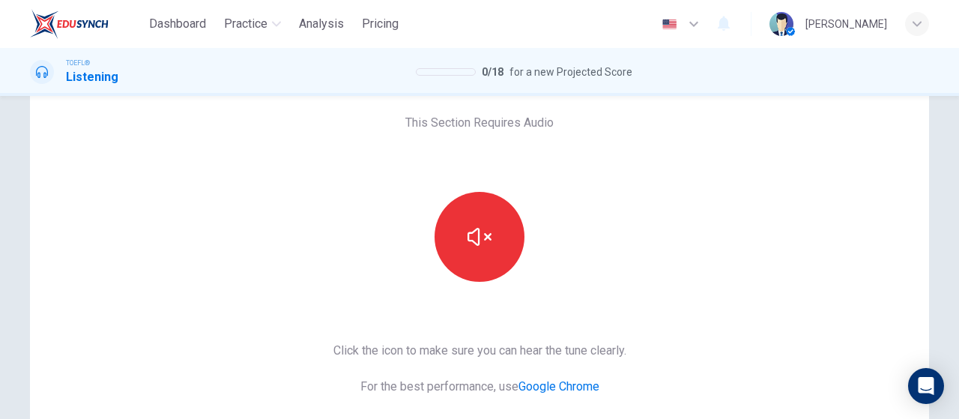
scroll to position [150, 0]
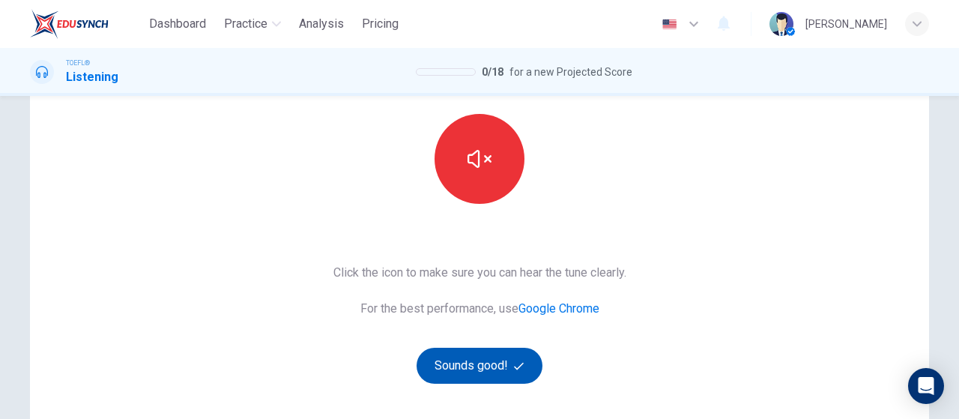
click at [507, 365] on button "Sounds good!" at bounding box center [480, 366] width 126 height 36
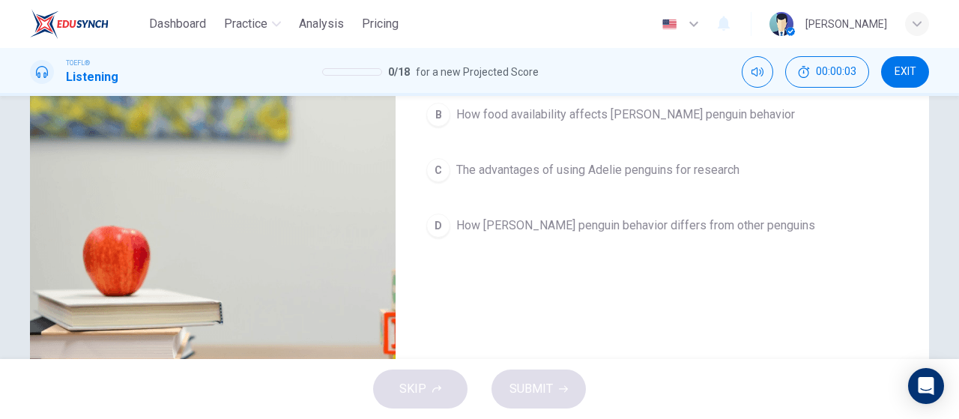
scroll to position [93, 0]
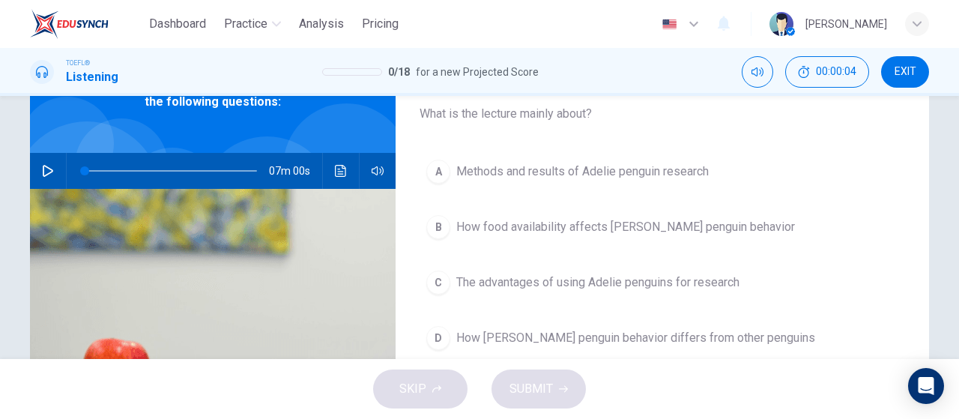
click at [559, 164] on span "Methods and results of Adelie penguin research" at bounding box center [583, 172] width 253 height 18
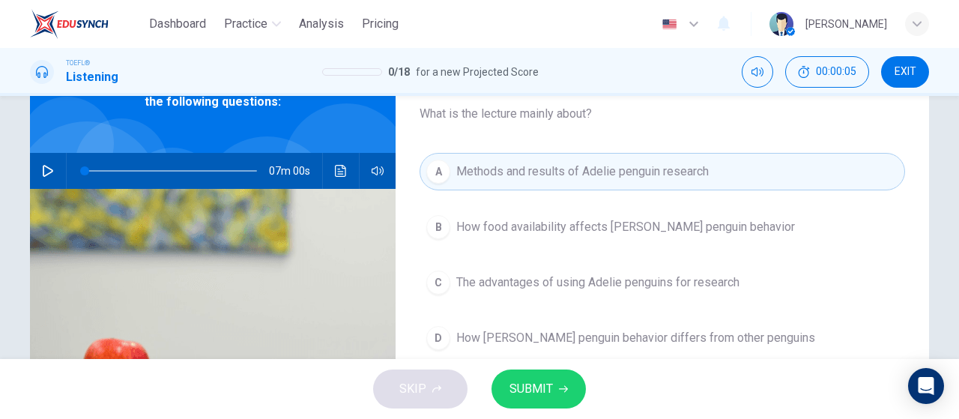
click at [531, 397] on span "SUBMIT" at bounding box center [531, 389] width 43 height 21
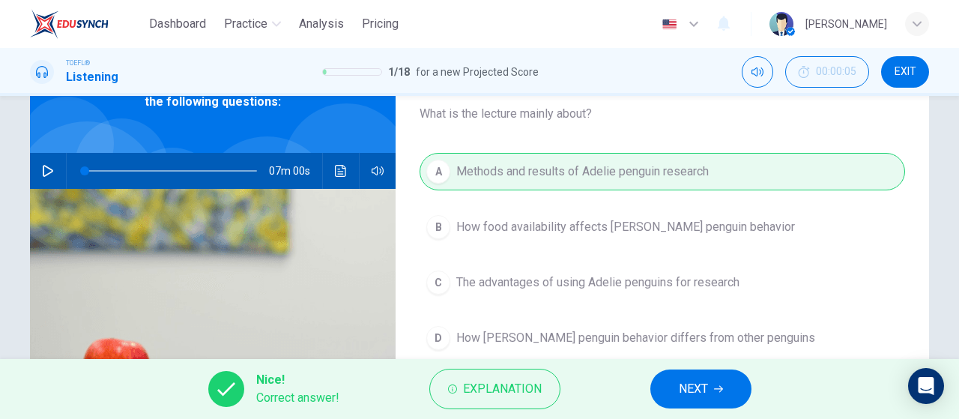
click at [712, 377] on button "NEXT" at bounding box center [701, 389] width 101 height 39
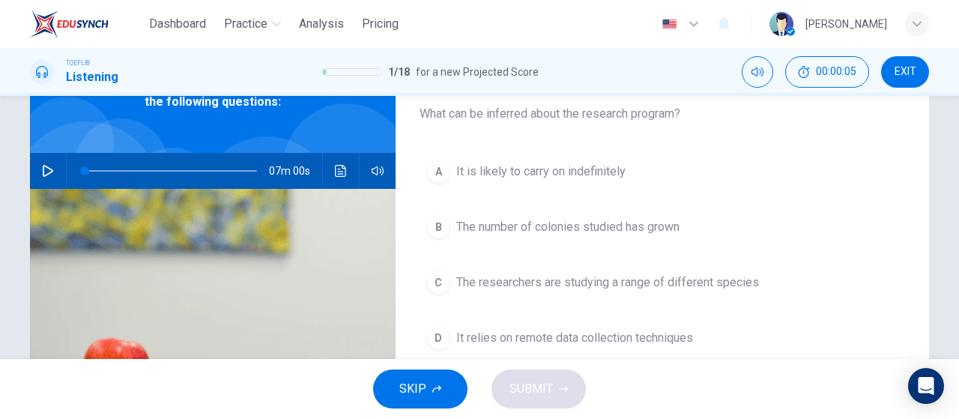
click at [414, 385] on span "SKIP" at bounding box center [413, 389] width 27 height 21
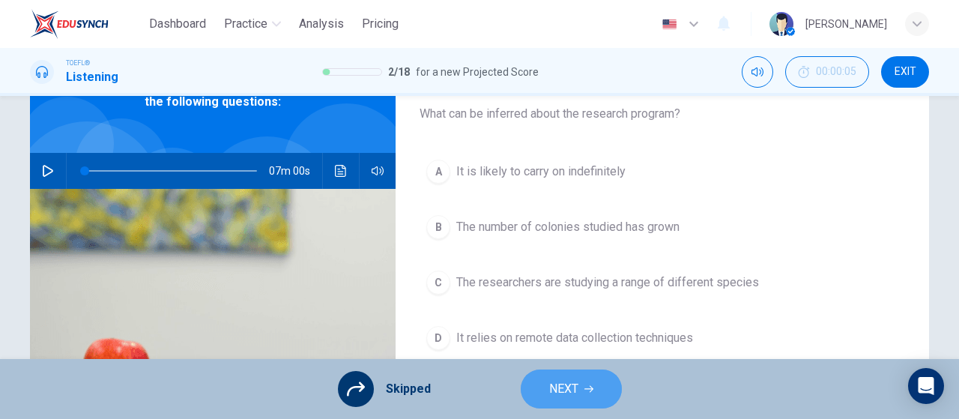
click at [559, 385] on span "NEXT" at bounding box center [563, 389] width 29 height 21
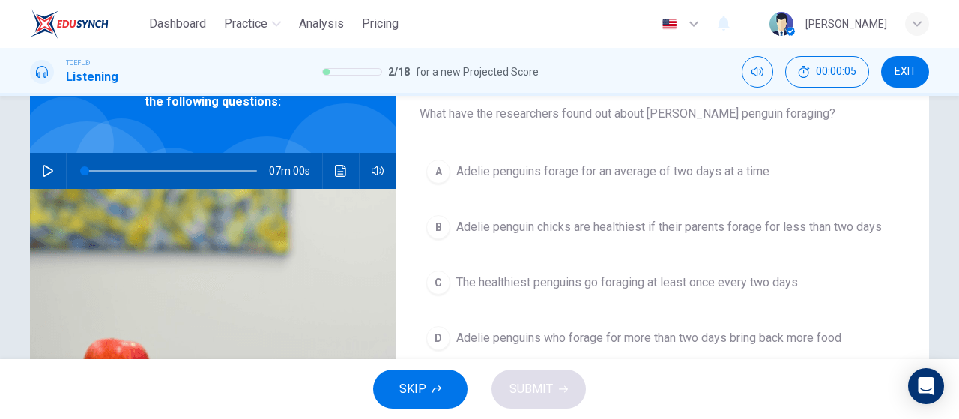
click at [435, 397] on button "SKIP" at bounding box center [420, 389] width 94 height 39
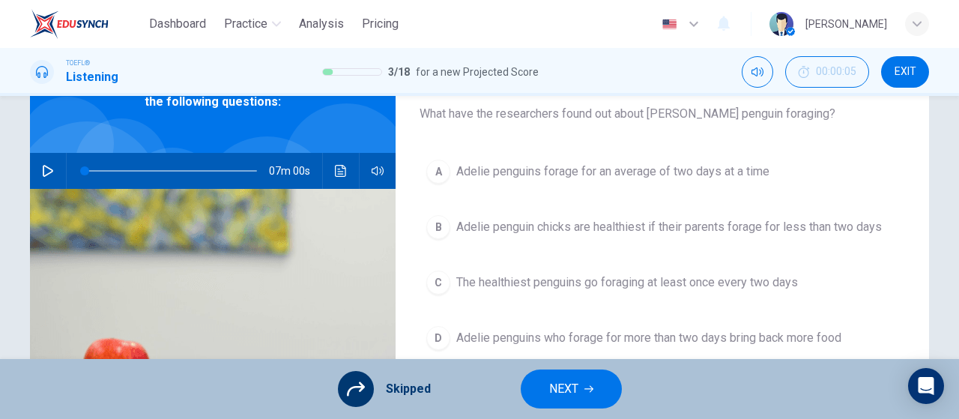
drag, startPoint x: 591, startPoint y: 396, endPoint x: 546, endPoint y: 401, distance: 45.3
click at [591, 395] on button "NEXT" at bounding box center [571, 389] width 101 height 39
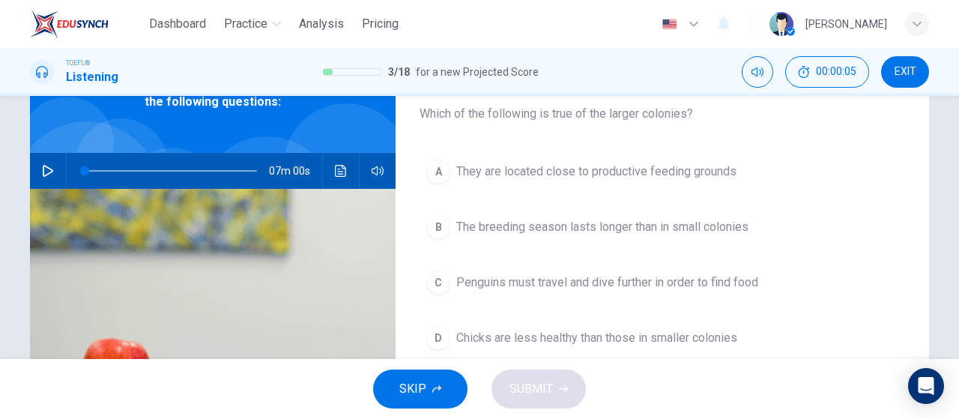
click at [454, 391] on button "SKIP" at bounding box center [420, 389] width 94 height 39
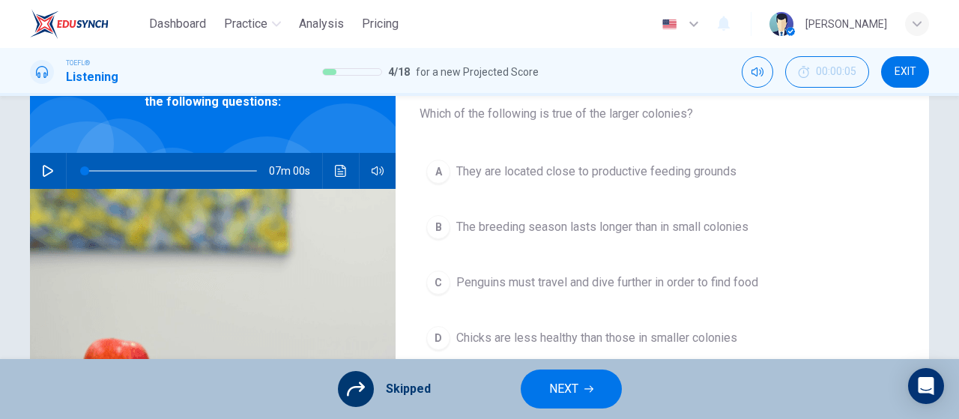
click at [543, 392] on button "NEXT" at bounding box center [571, 389] width 101 height 39
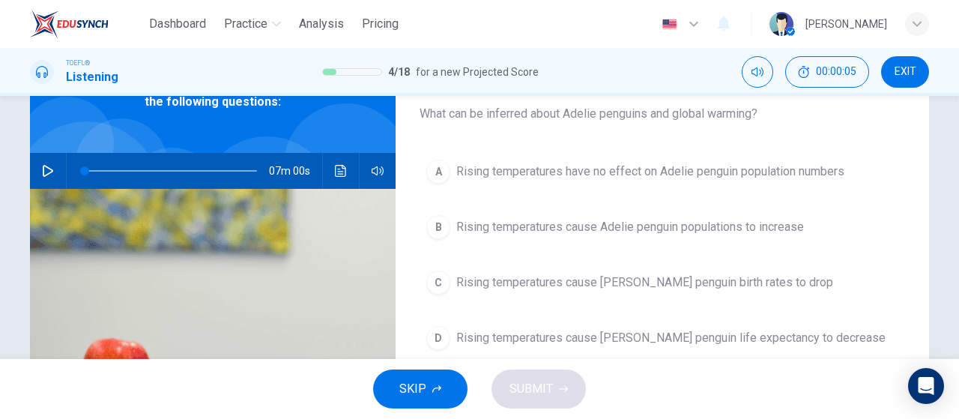
click at [458, 386] on button "SKIP" at bounding box center [420, 389] width 94 height 39
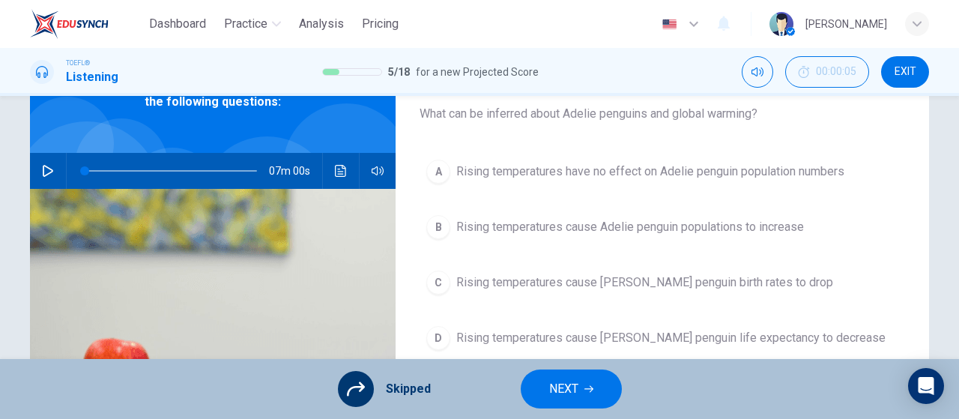
click at [550, 388] on span "NEXT" at bounding box center [563, 389] width 29 height 21
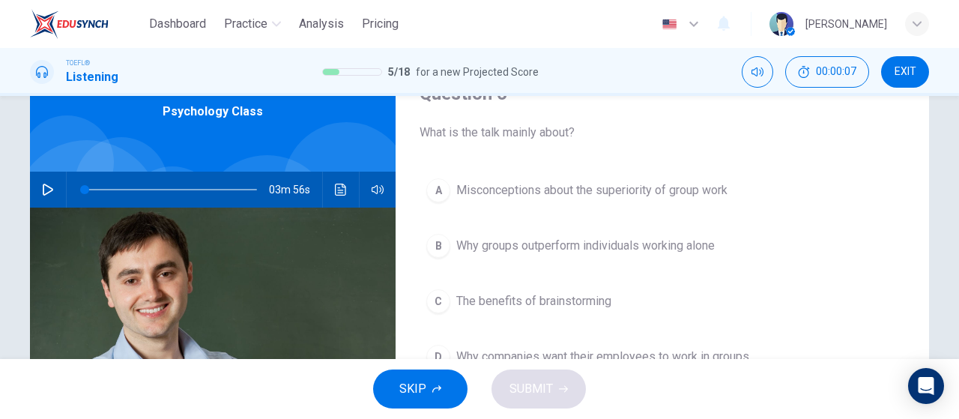
scroll to position [0, 0]
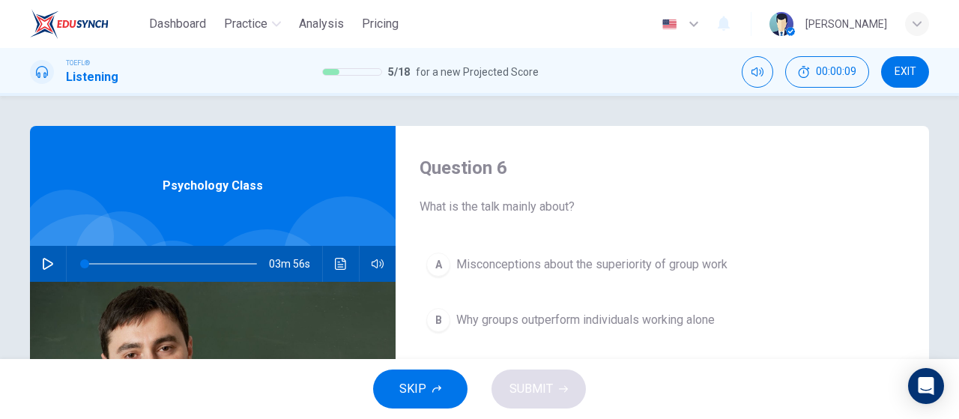
click at [46, 258] on icon "button" at bounding box center [48, 264] width 12 height 12
drag, startPoint x: 124, startPoint y: 263, endPoint x: 0, endPoint y: 262, distance: 124.4
click at [0, 262] on div "Question 6 What is the talk mainly about? A Misconceptions about the superiorit…" at bounding box center [479, 227] width 959 height 263
click at [408, 388] on span "SKIP" at bounding box center [413, 389] width 27 height 21
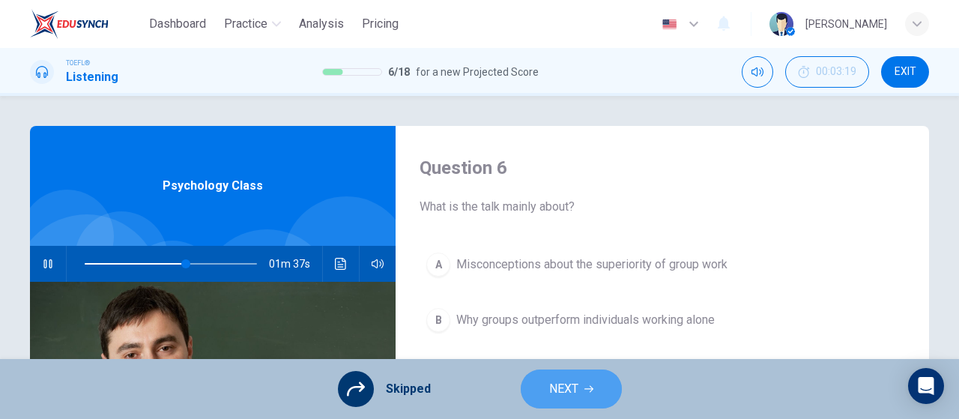
click at [576, 395] on span "NEXT" at bounding box center [563, 389] width 29 height 21
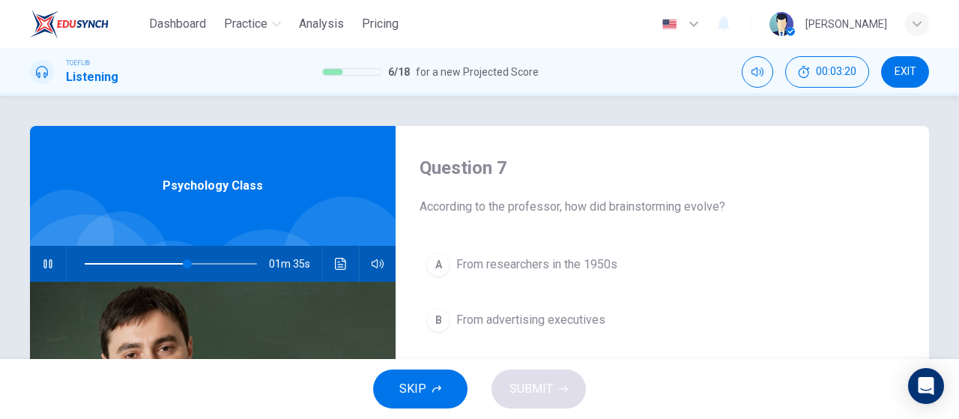
click at [457, 388] on button "SKIP" at bounding box center [420, 389] width 94 height 39
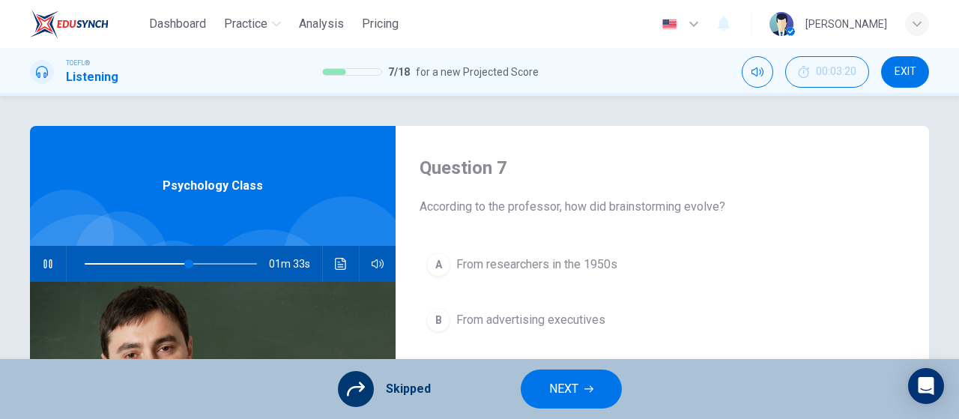
click at [584, 407] on button "NEXT" at bounding box center [571, 389] width 101 height 39
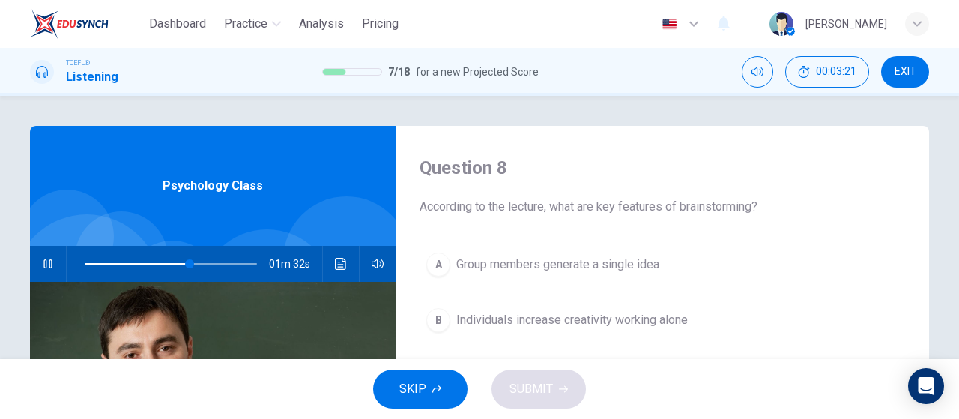
click at [418, 388] on span "SKIP" at bounding box center [413, 389] width 27 height 21
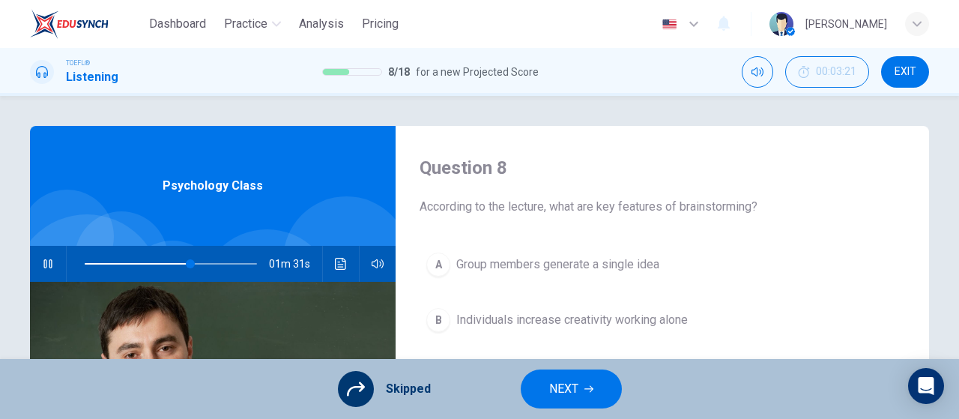
click at [543, 385] on button "NEXT" at bounding box center [571, 389] width 101 height 39
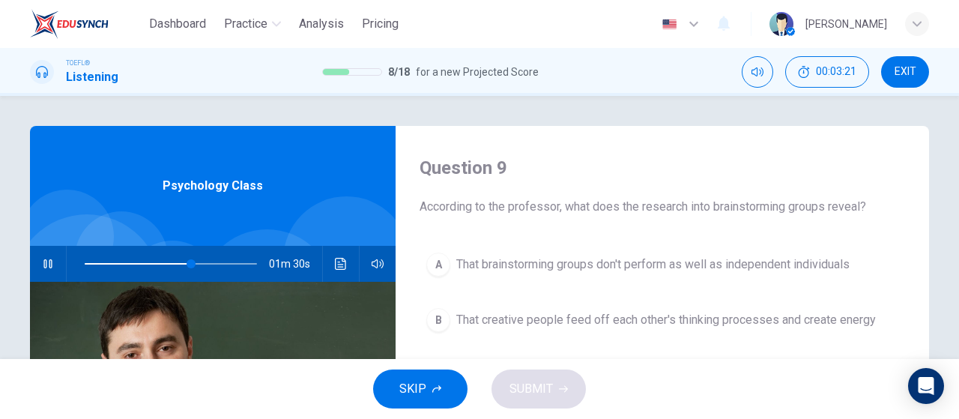
click at [398, 389] on button "SKIP" at bounding box center [420, 389] width 94 height 39
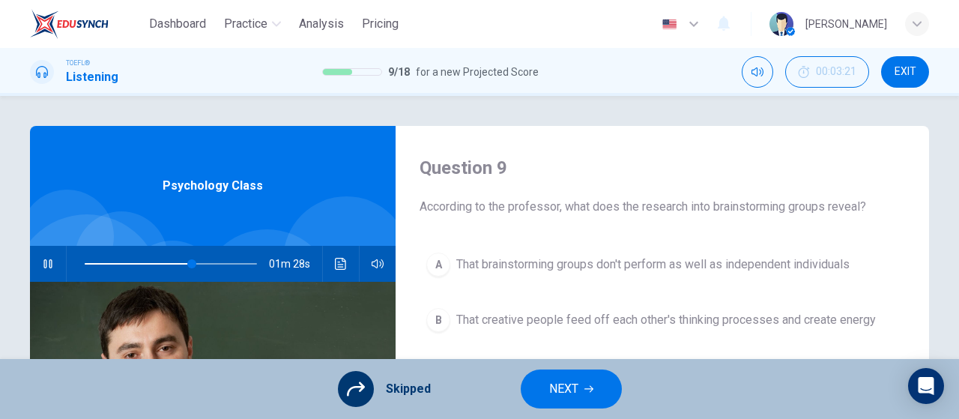
click at [561, 383] on span "NEXT" at bounding box center [563, 389] width 29 height 21
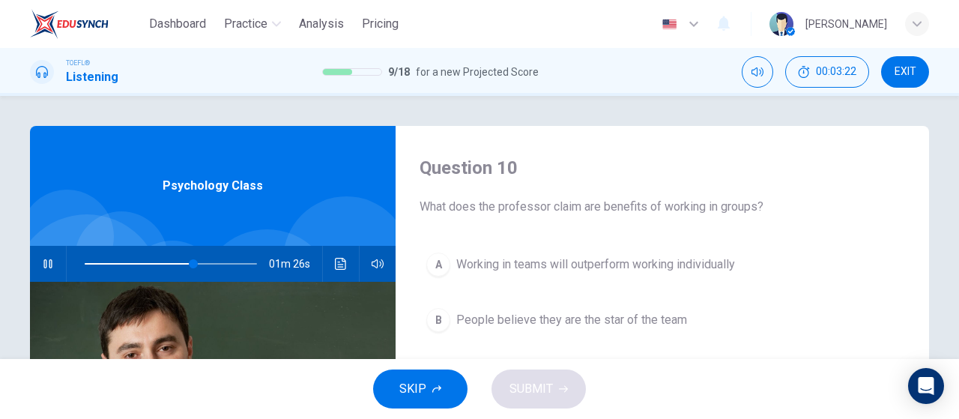
click at [433, 383] on button "SKIP" at bounding box center [420, 389] width 94 height 39
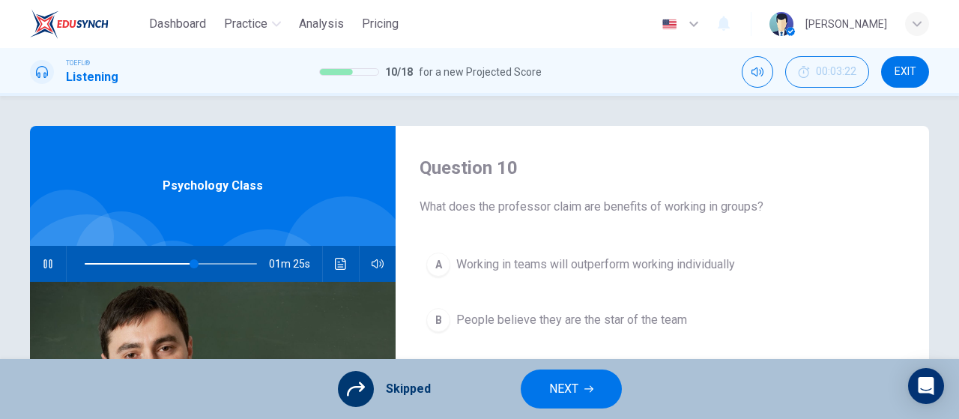
click at [550, 395] on span "NEXT" at bounding box center [563, 389] width 29 height 21
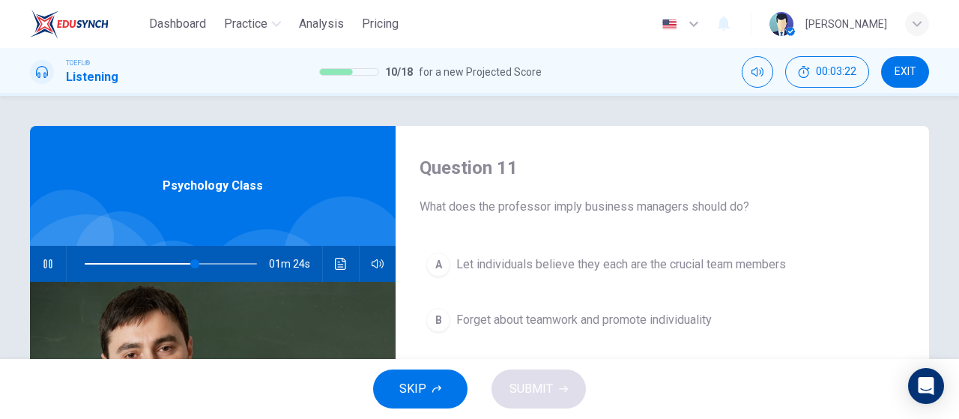
click at [438, 374] on button "SKIP" at bounding box center [420, 389] width 94 height 39
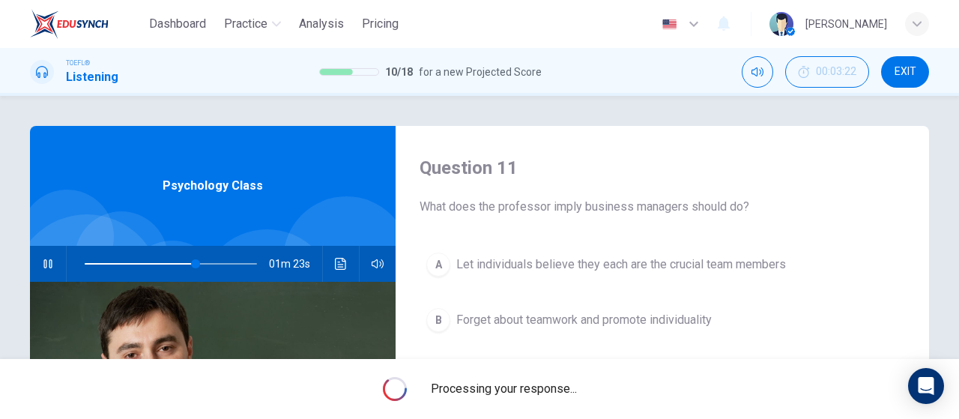
type input "64"
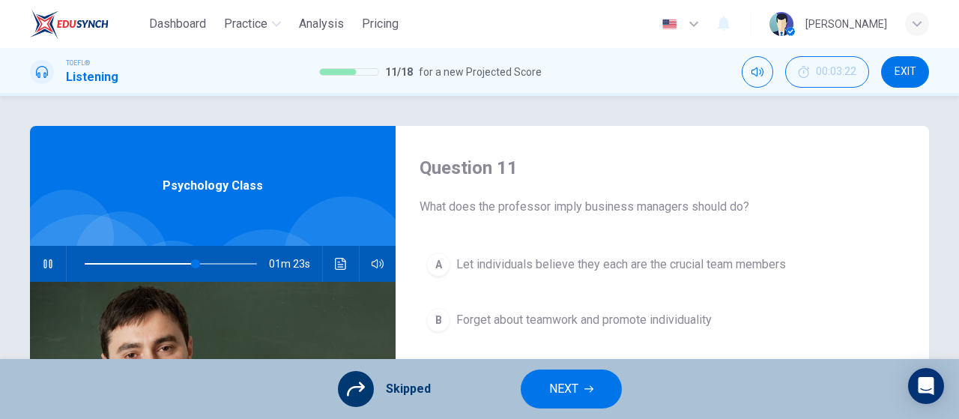
click at [549, 395] on span "NEXT" at bounding box center [563, 389] width 29 height 21
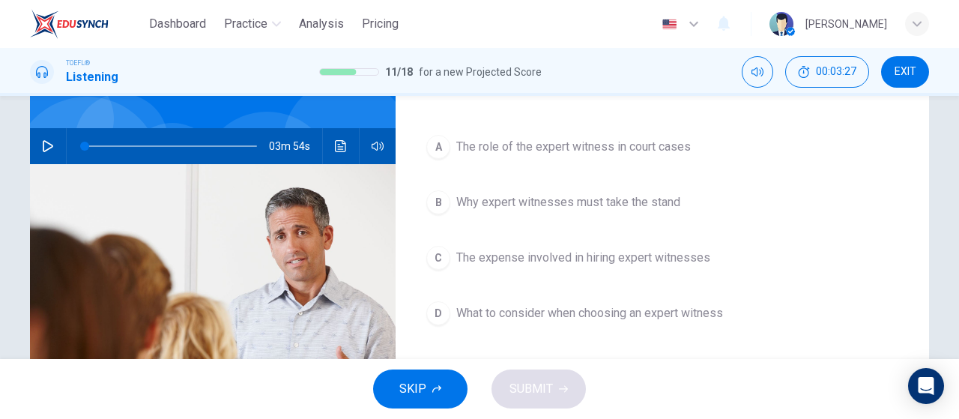
scroll to position [150, 0]
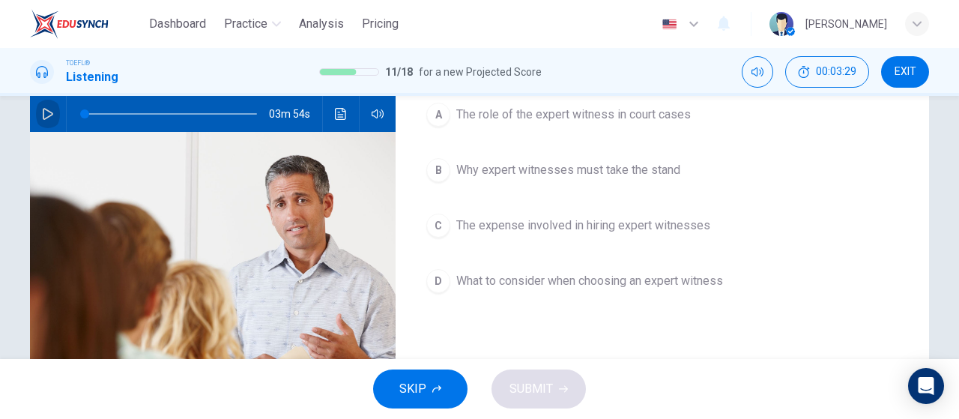
click at [42, 108] on icon "button" at bounding box center [48, 114] width 12 height 12
click at [442, 381] on button "SKIP" at bounding box center [420, 389] width 94 height 39
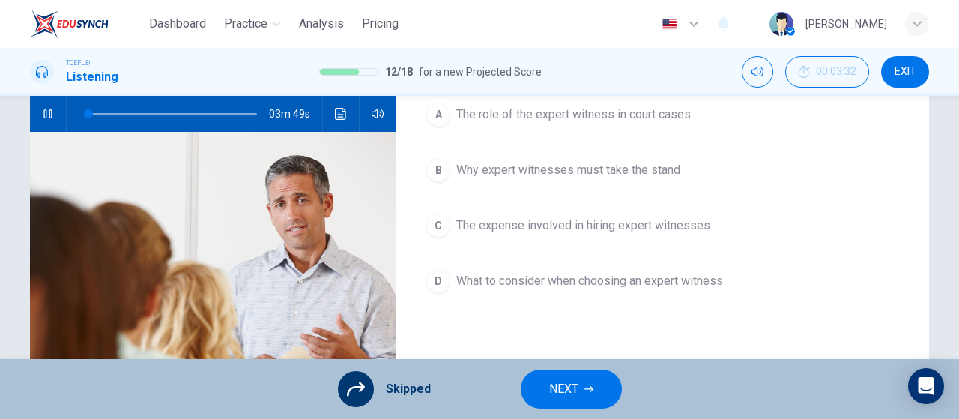
click at [578, 370] on button "NEXT" at bounding box center [571, 389] width 101 height 39
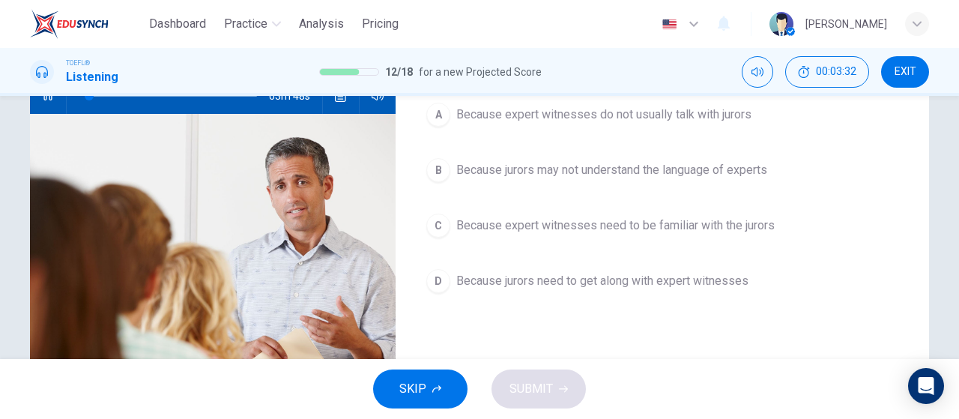
click at [435, 388] on icon "button" at bounding box center [437, 389] width 9 height 9
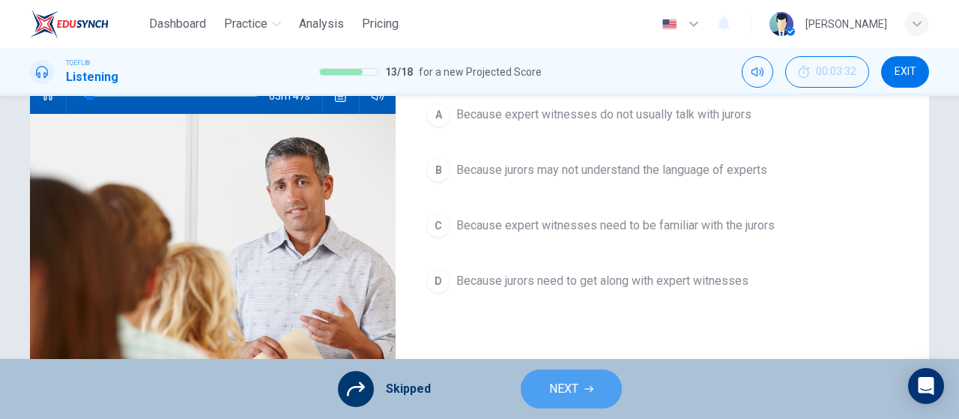
click at [557, 386] on span "NEXT" at bounding box center [563, 389] width 29 height 21
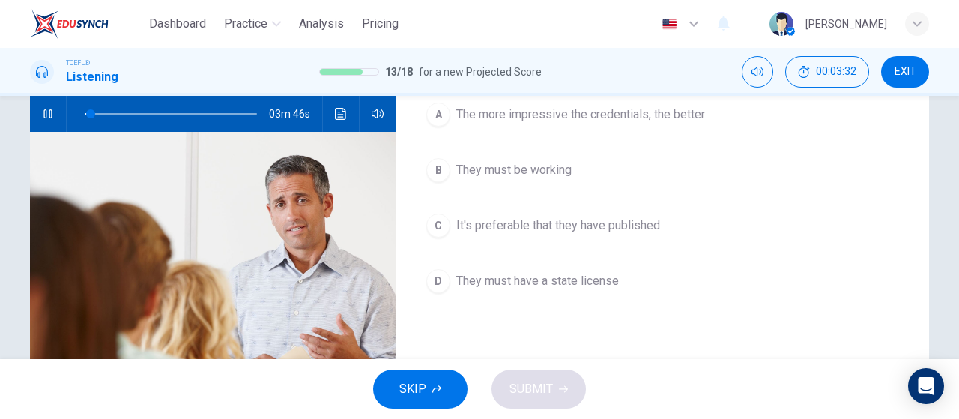
click at [431, 380] on button "SKIP" at bounding box center [420, 389] width 94 height 39
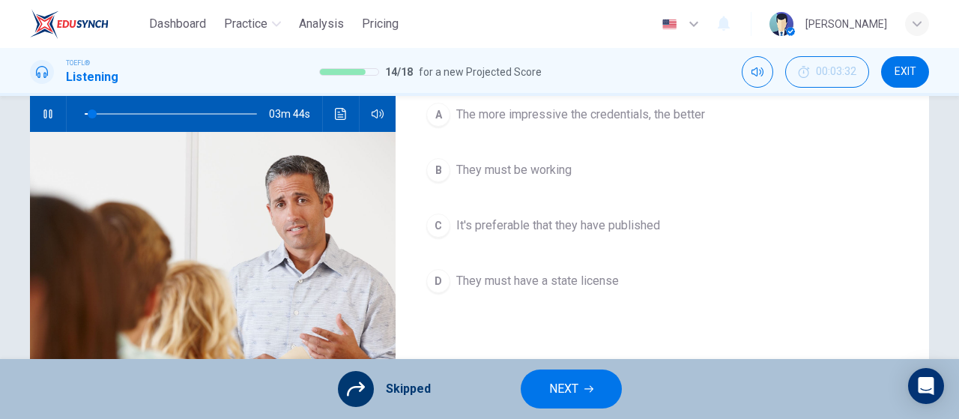
click at [600, 388] on button "NEXT" at bounding box center [571, 389] width 101 height 39
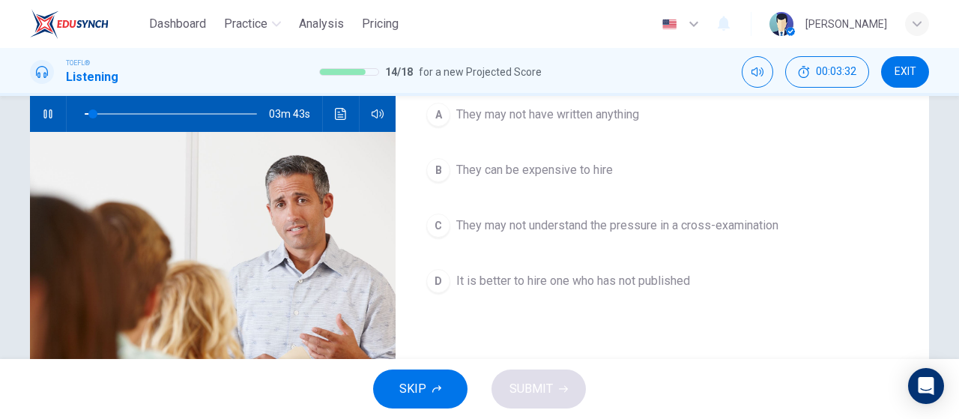
click at [416, 380] on span "SKIP" at bounding box center [413, 389] width 27 height 21
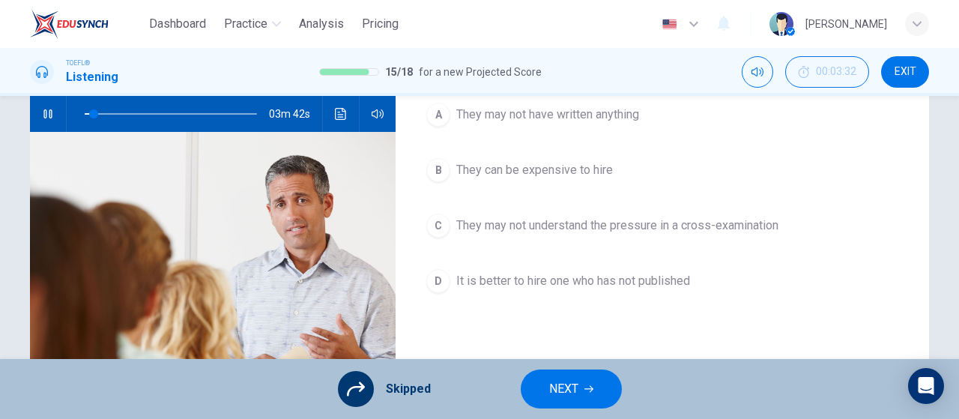
click at [553, 385] on span "NEXT" at bounding box center [563, 389] width 29 height 21
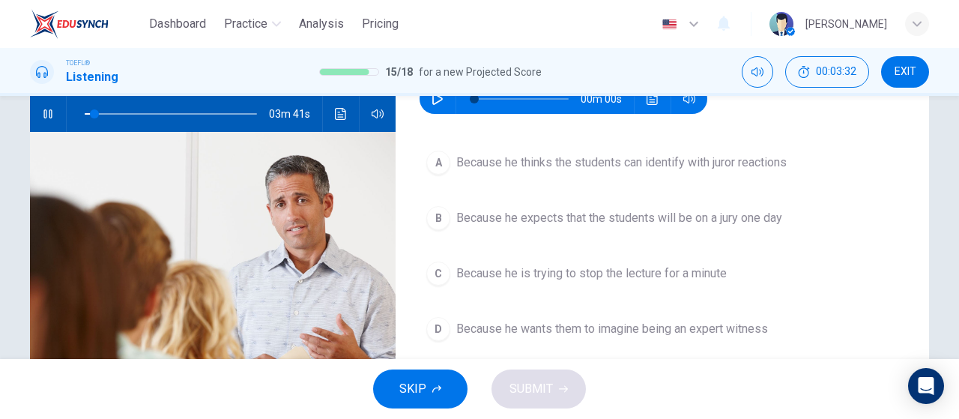
click at [420, 382] on span "SKIP" at bounding box center [413, 389] width 27 height 21
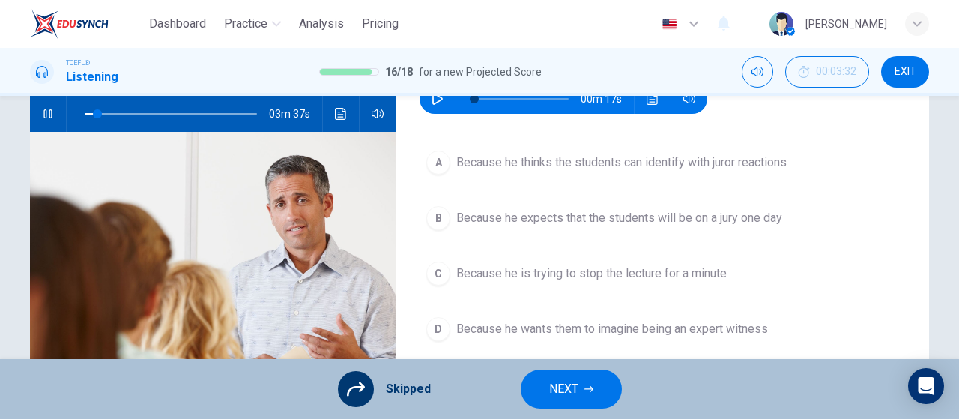
click at [567, 397] on span "NEXT" at bounding box center [563, 389] width 29 height 21
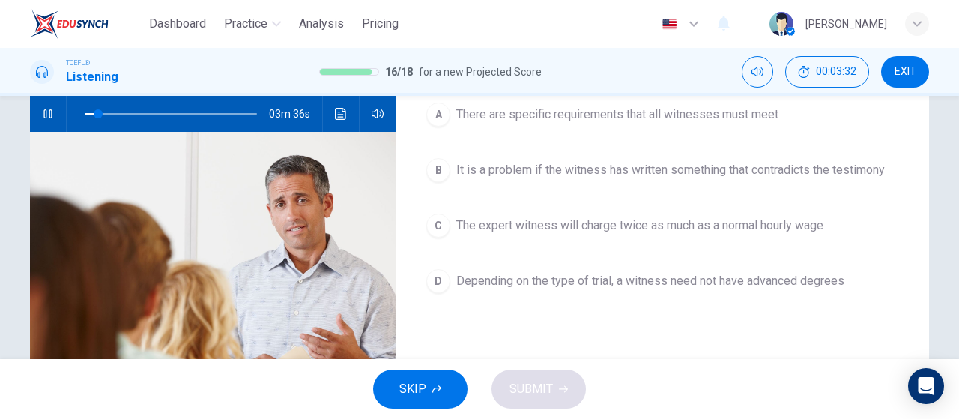
click at [443, 411] on div "SKIP SUBMIT" at bounding box center [479, 389] width 959 height 60
click at [445, 395] on button "SKIP" at bounding box center [420, 389] width 94 height 39
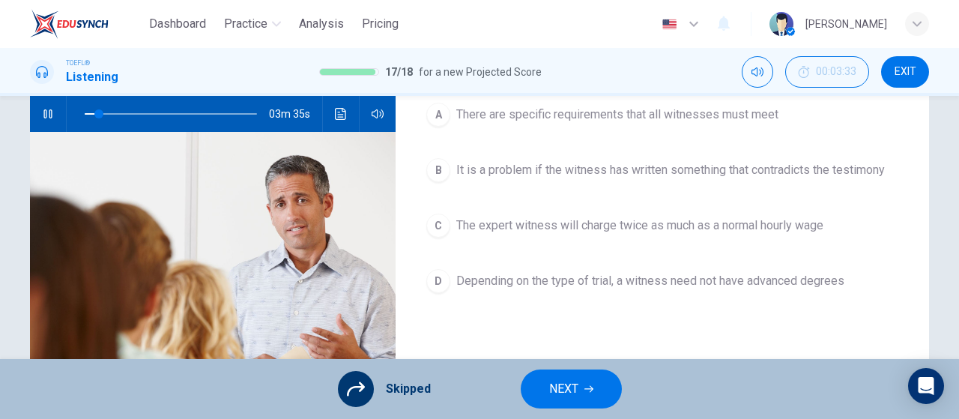
type input "9"
click at [549, 390] on span "NEXT" at bounding box center [563, 389] width 29 height 21
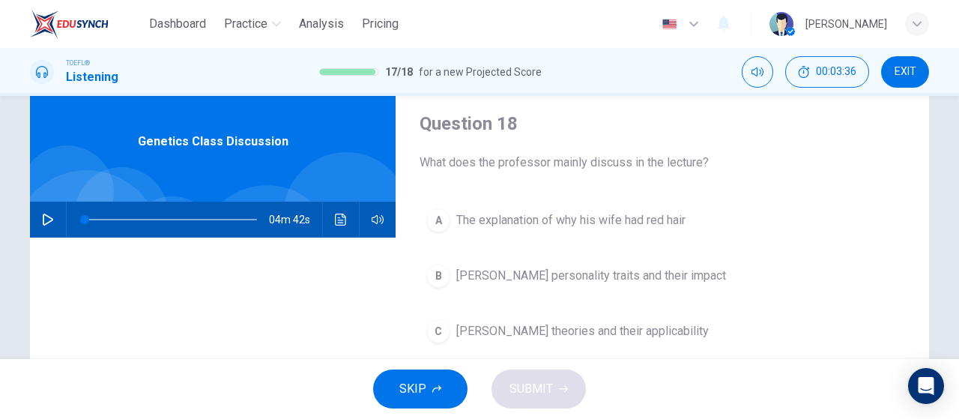
scroll to position [75, 0]
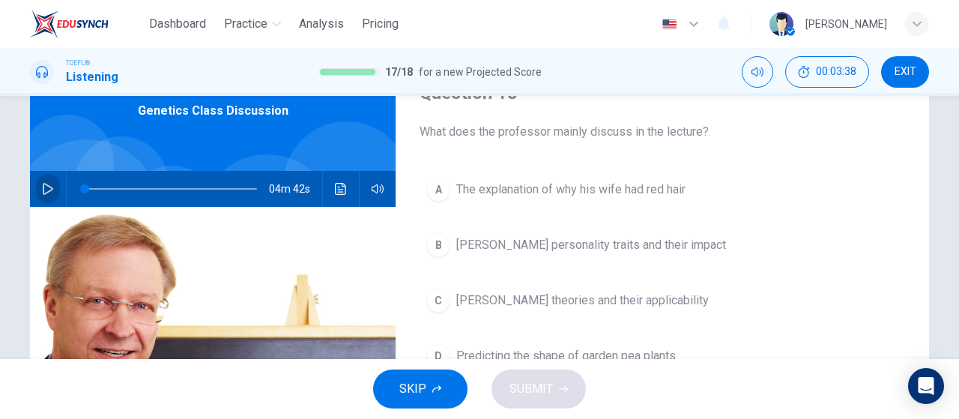
click at [48, 178] on button "button" at bounding box center [48, 189] width 24 height 36
click at [438, 403] on button "SKIP" at bounding box center [420, 389] width 94 height 39
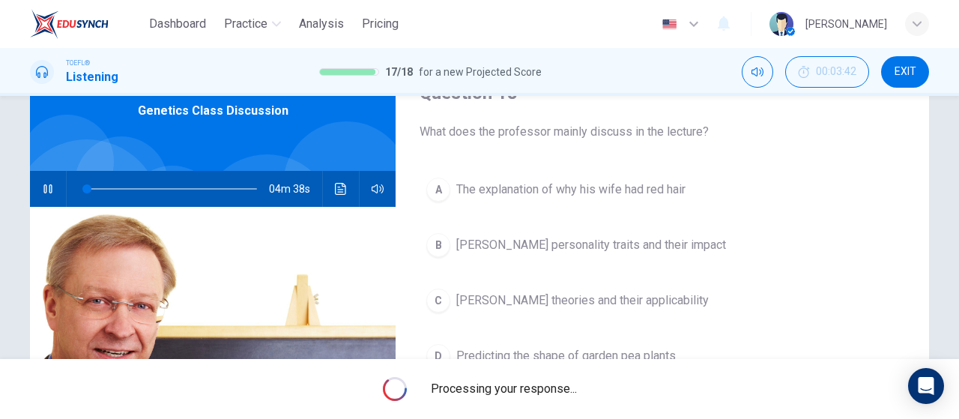
type input "2"
